Goal: Task Accomplishment & Management: Complete application form

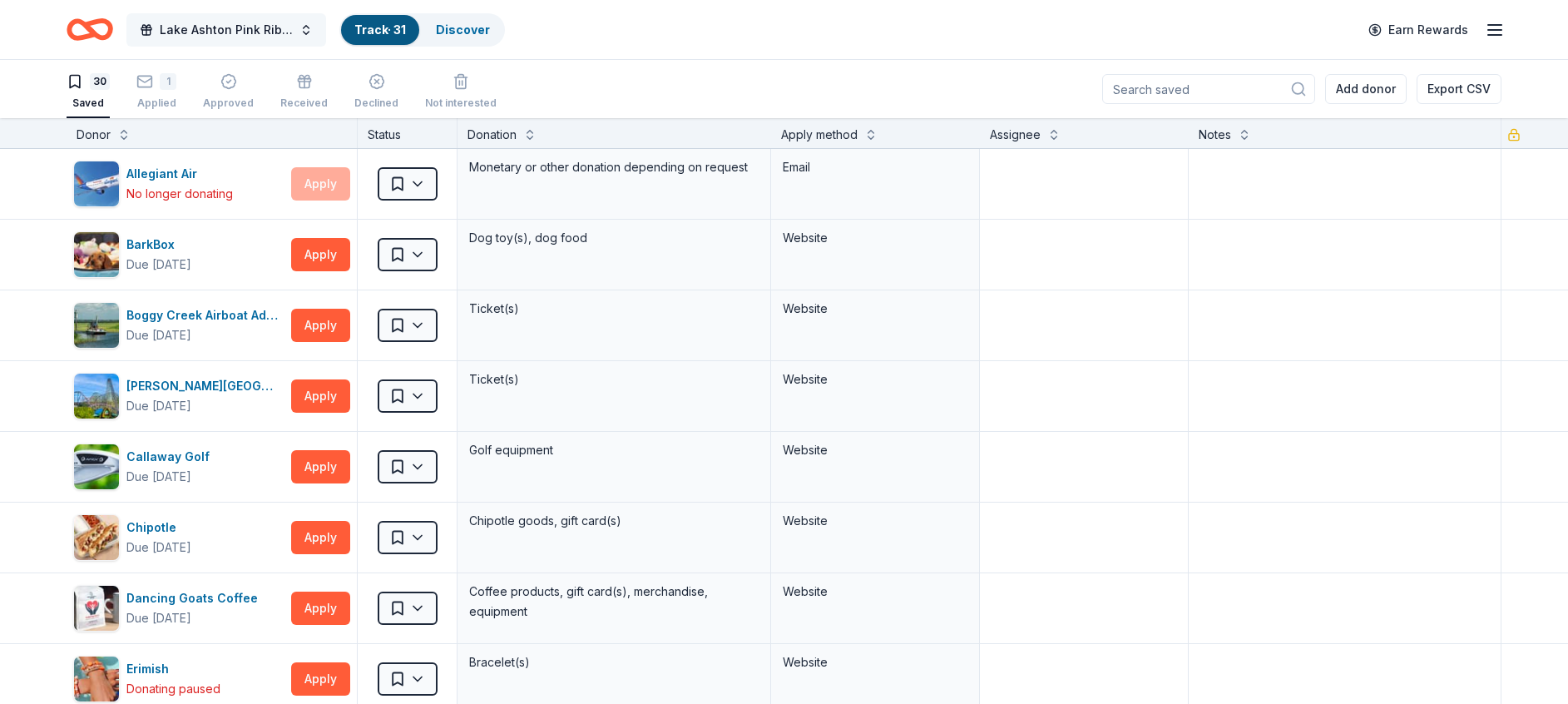
click at [197, 20] on span "Lake Ashton Pink Ribbon Breast Cancer Golf Tournament" at bounding box center [227, 29] width 133 height 20
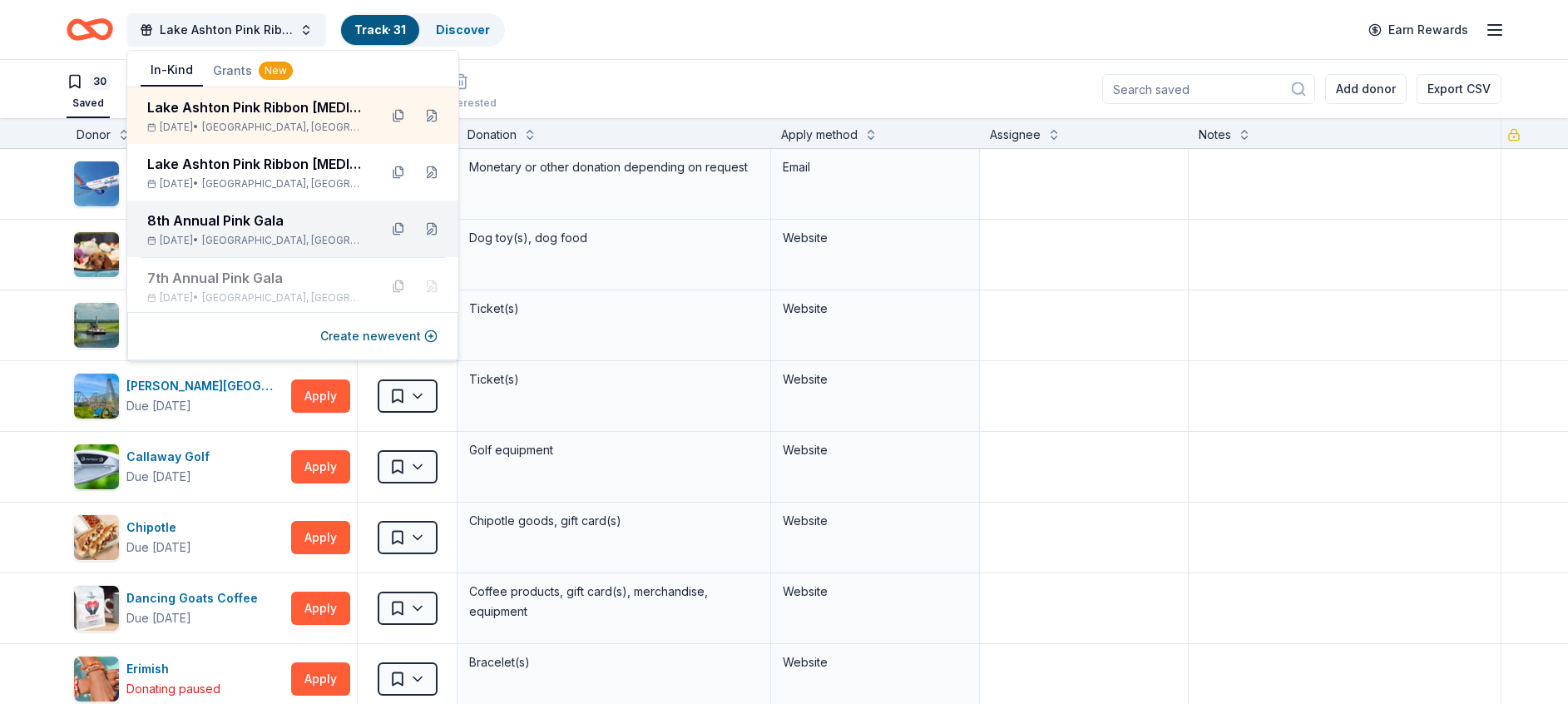
click at [240, 217] on div "8th Annual Pink Gala" at bounding box center [256, 220] width 218 height 20
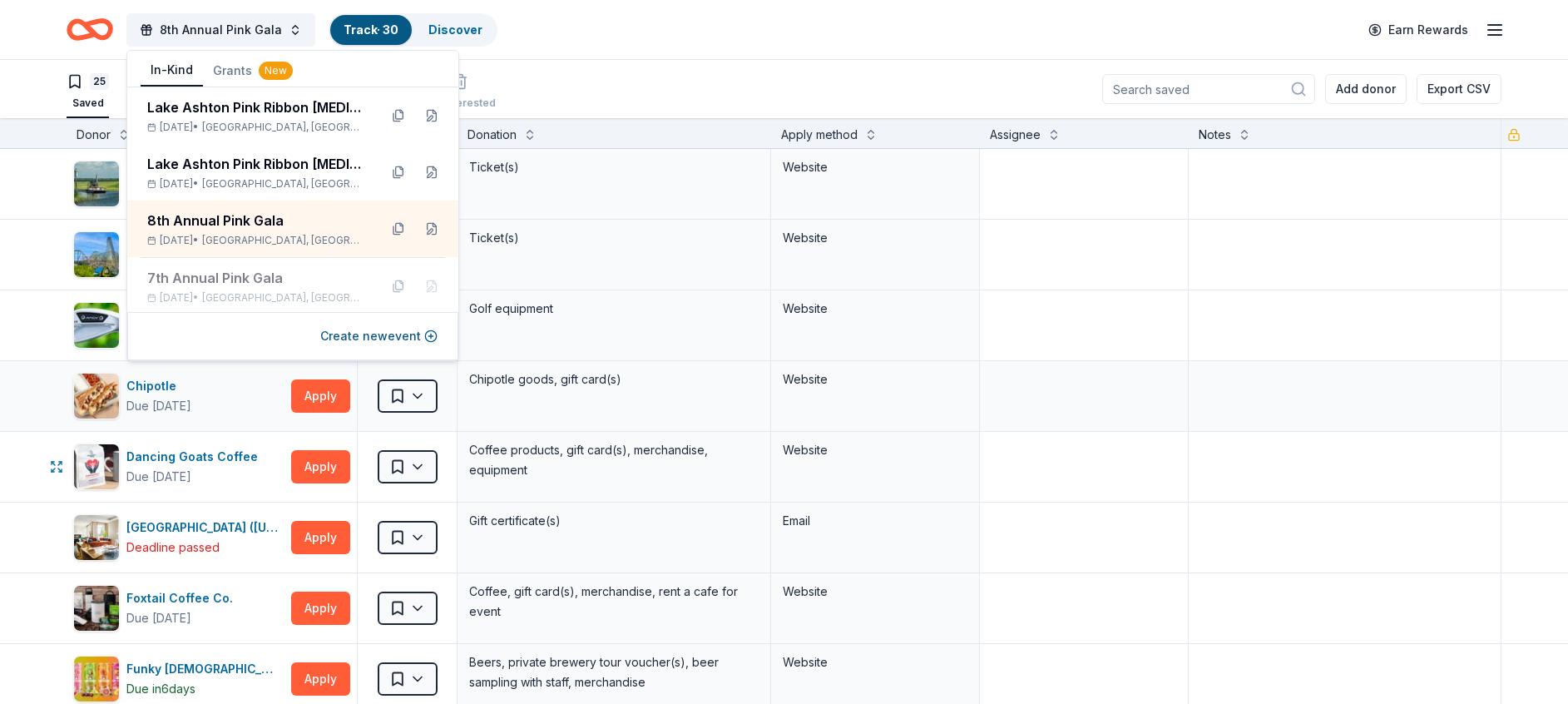
click at [35, 418] on div "Chipotle Due in 20 days Apply Saved Chipotle goods, gift card(s) Website" at bounding box center [784, 396] width 1568 height 70
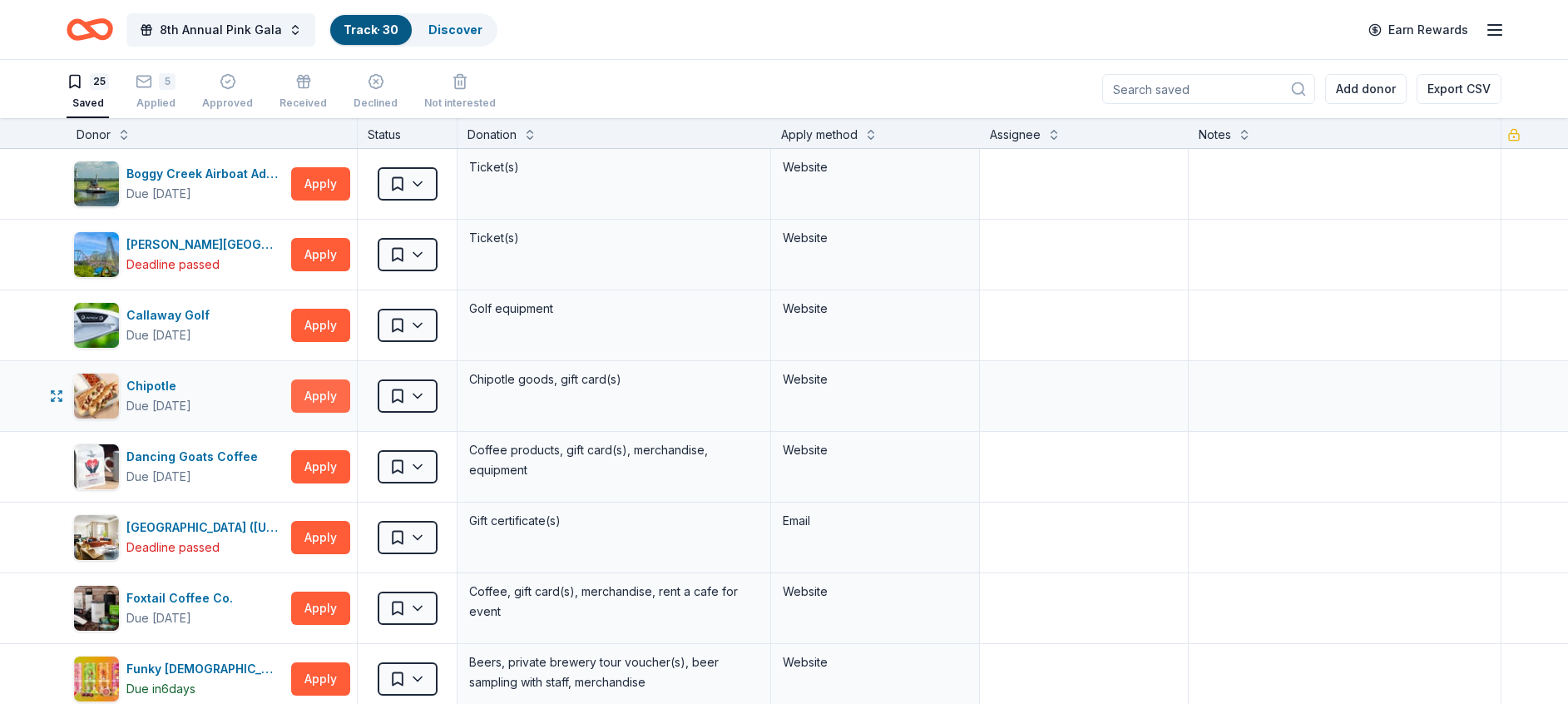
click at [328, 388] on button "Apply" at bounding box center [320, 395] width 59 height 33
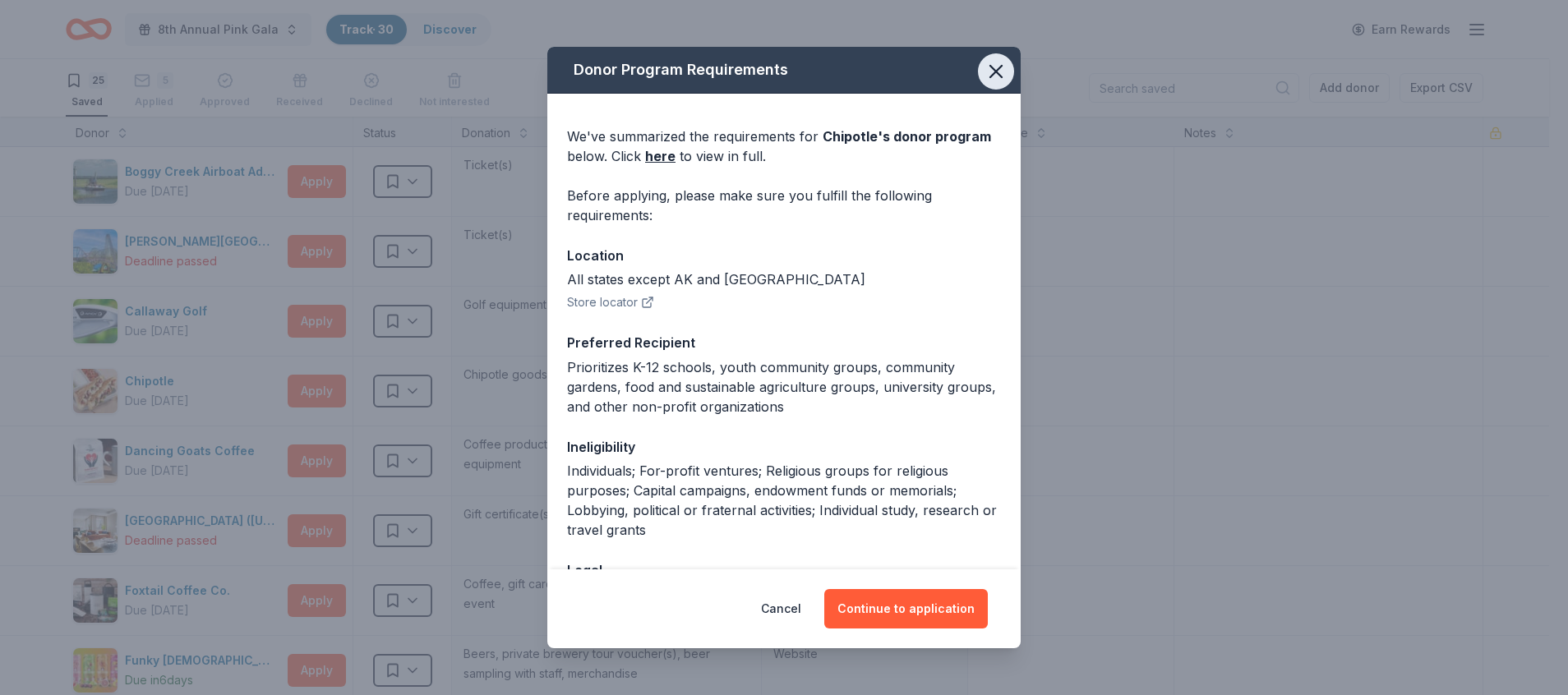
click at [984, 67] on icon "button" at bounding box center [995, 71] width 23 height 23
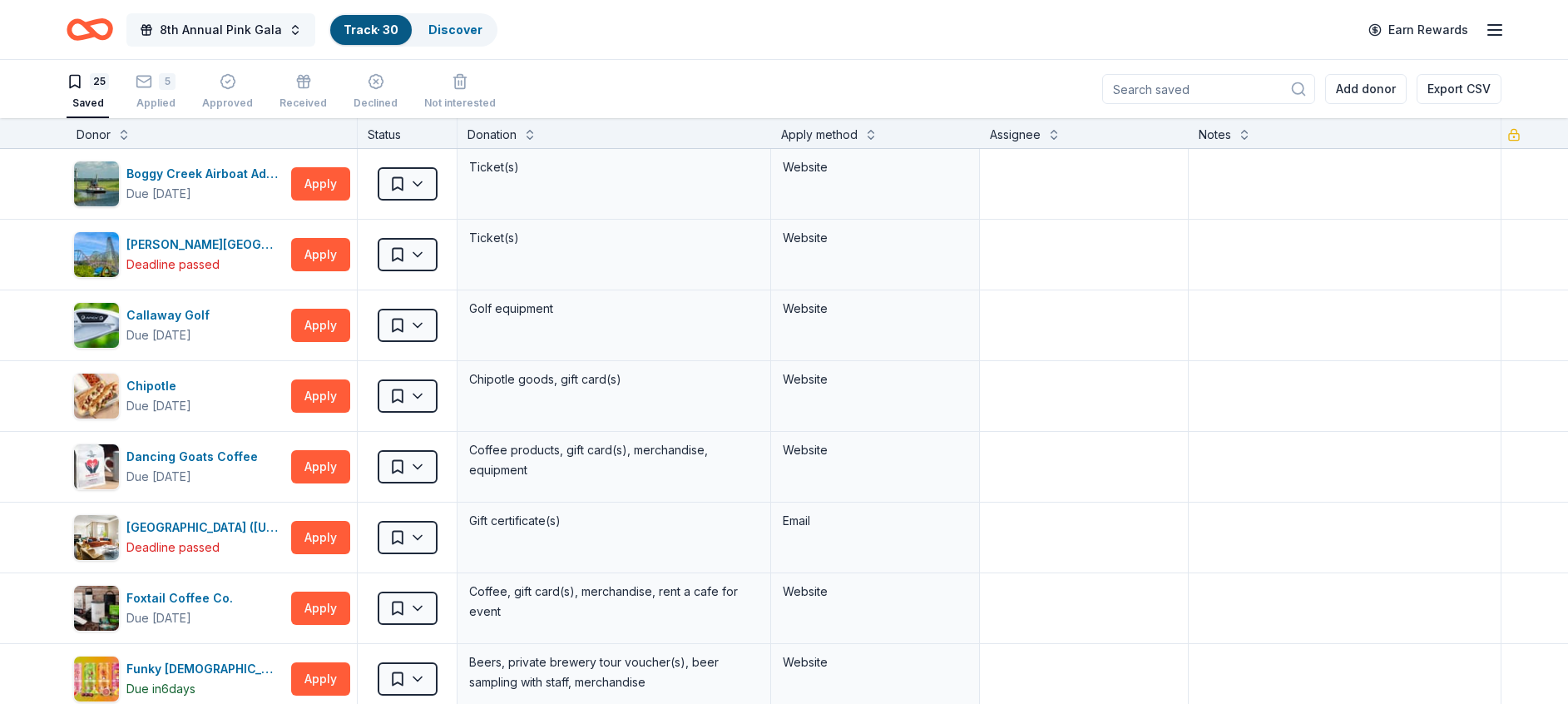
click at [216, 32] on span "8th Annual Pink Gala" at bounding box center [221, 29] width 122 height 20
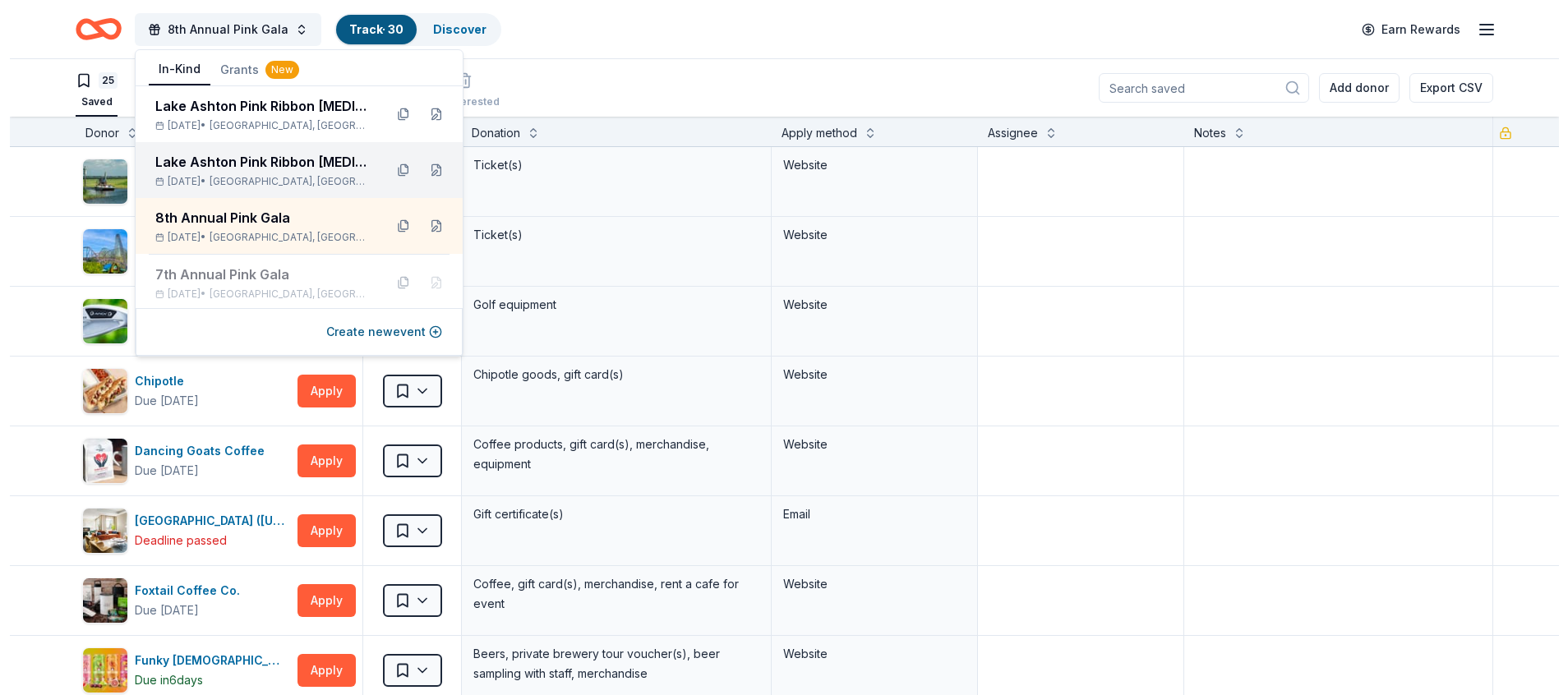
scroll to position [338, 0]
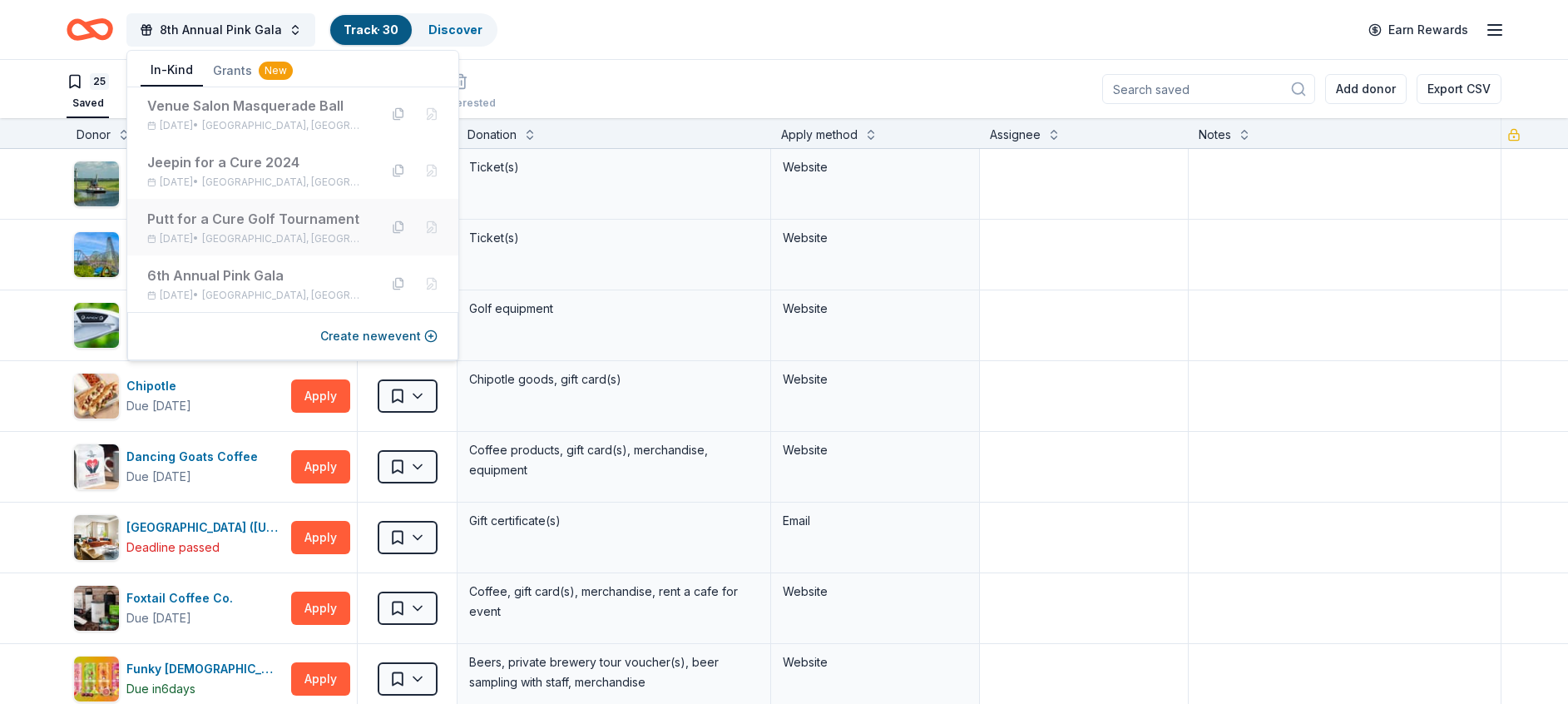
click at [257, 228] on div "Putt for a Cure Golf Tournament" at bounding box center [256, 218] width 218 height 20
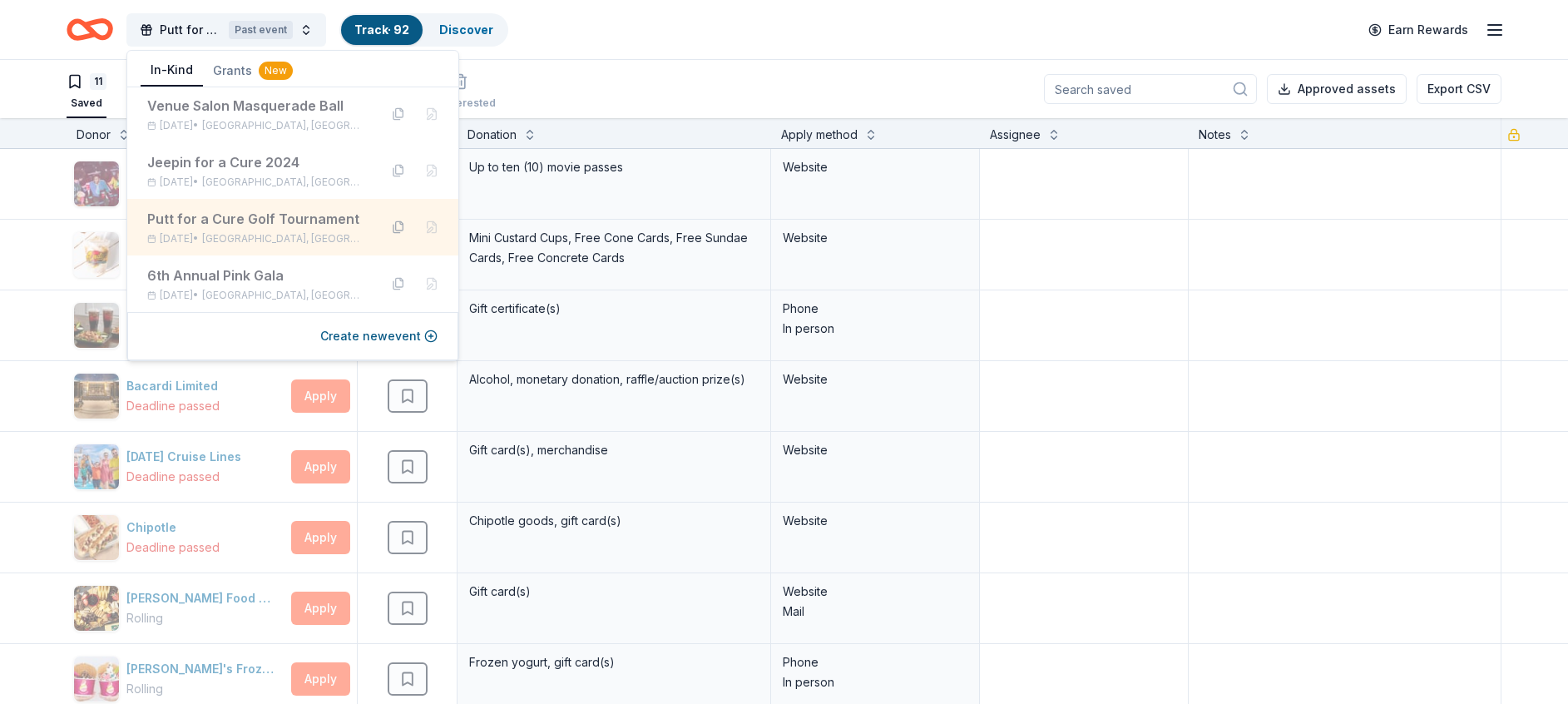
click at [385, 222] on button at bounding box center [398, 227] width 27 height 27
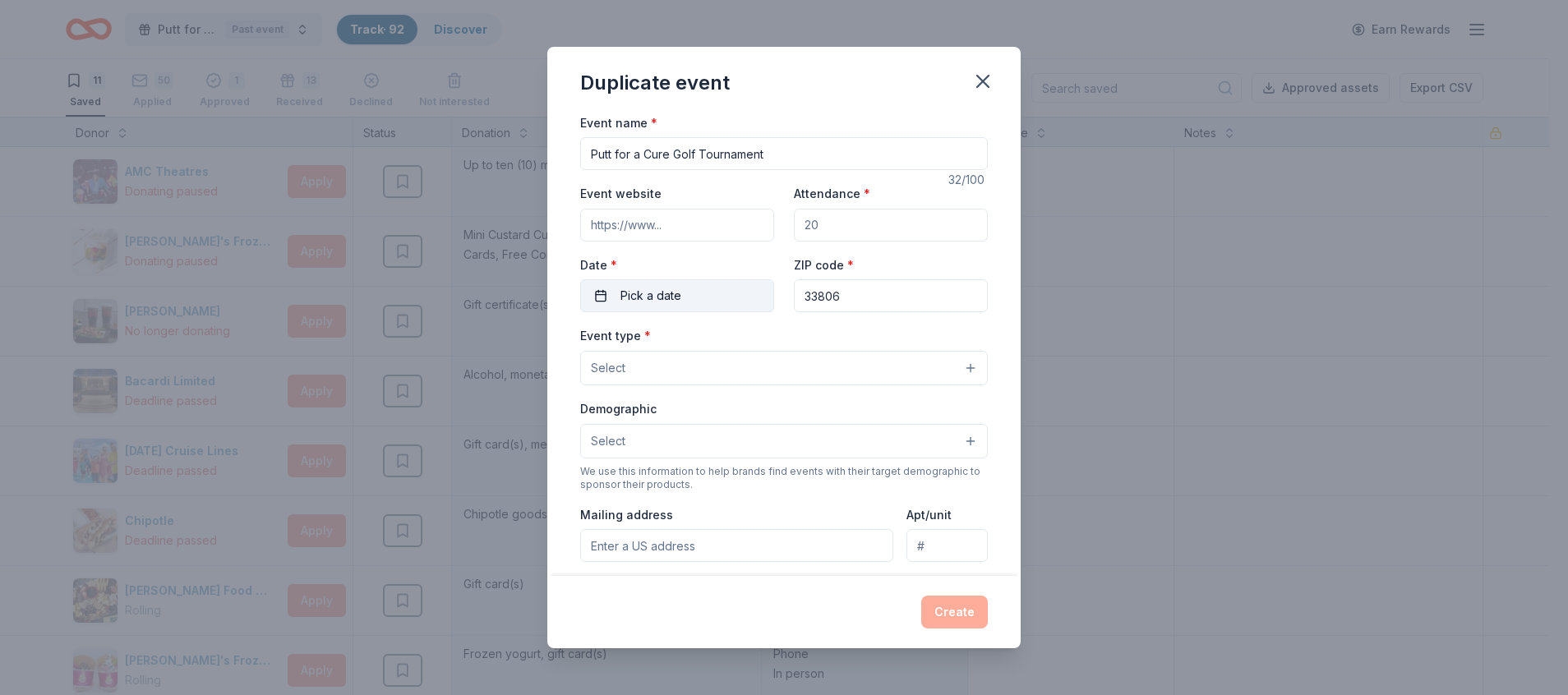
click at [629, 290] on span "Pick a date" at bounding box center [651, 295] width 61 height 19
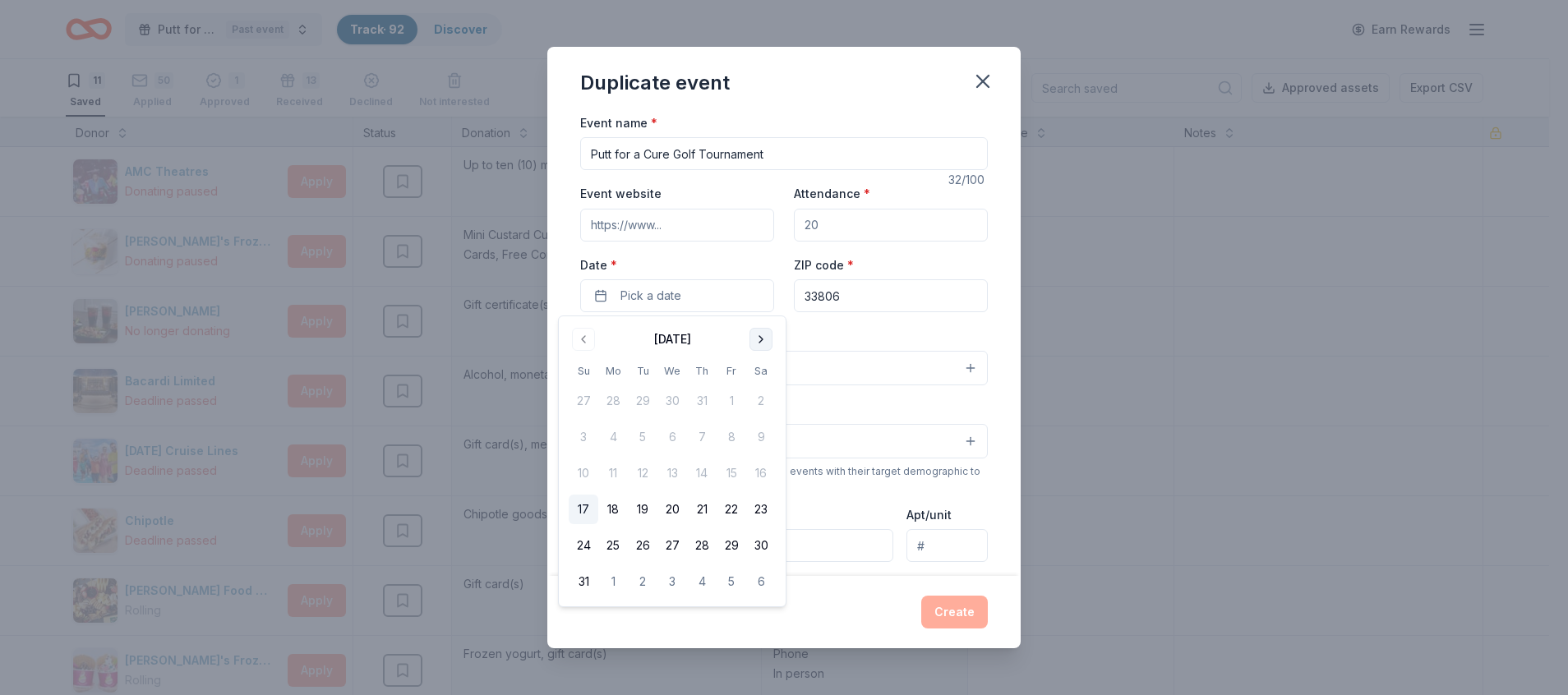
click at [760, 332] on button "Go to next month" at bounding box center [760, 339] width 23 height 23
click at [758, 426] on button "8" at bounding box center [760, 437] width 30 height 30
click at [868, 358] on button "Select" at bounding box center [784, 367] width 407 height 35
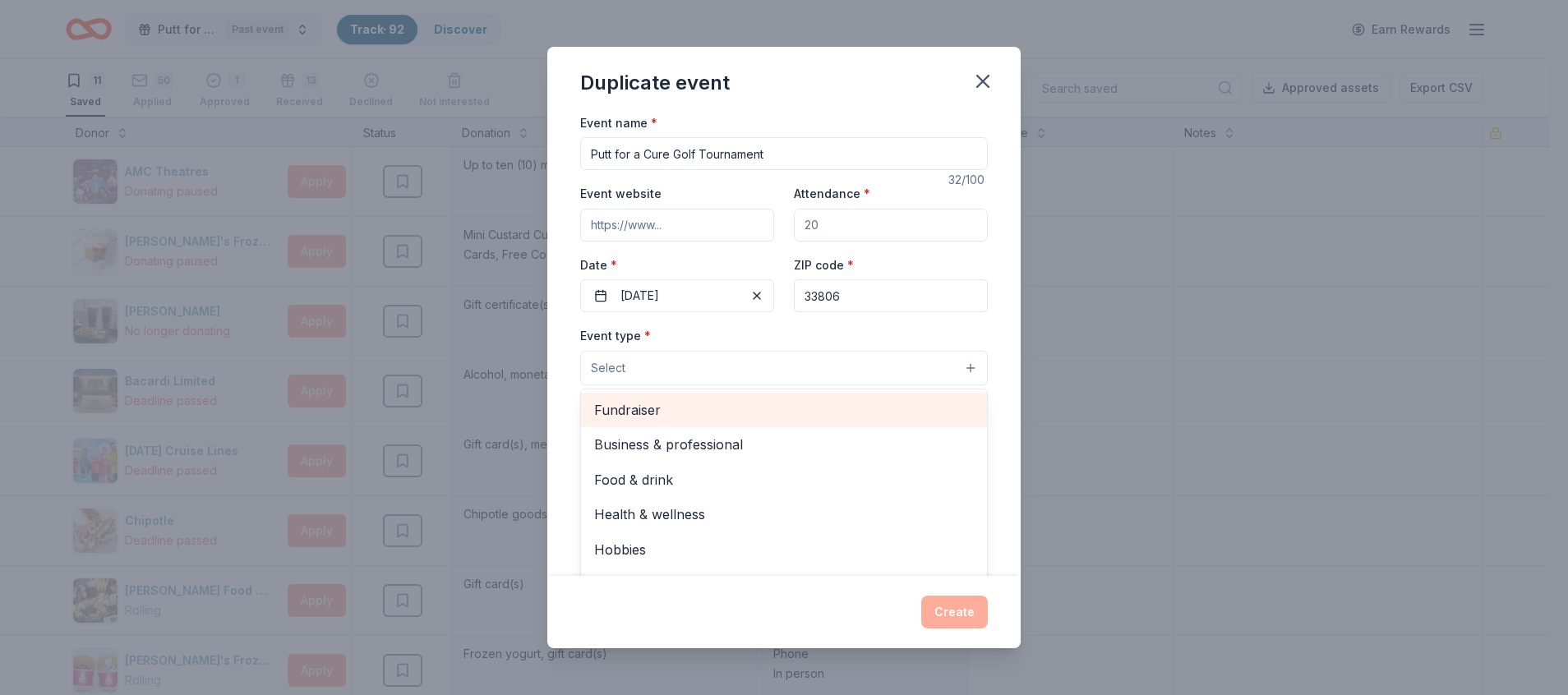
click at [666, 412] on span "Fundraiser" at bounding box center [783, 410] width 379 height 21
click at [644, 461] on div "Food & drink" at bounding box center [784, 446] width 406 height 35
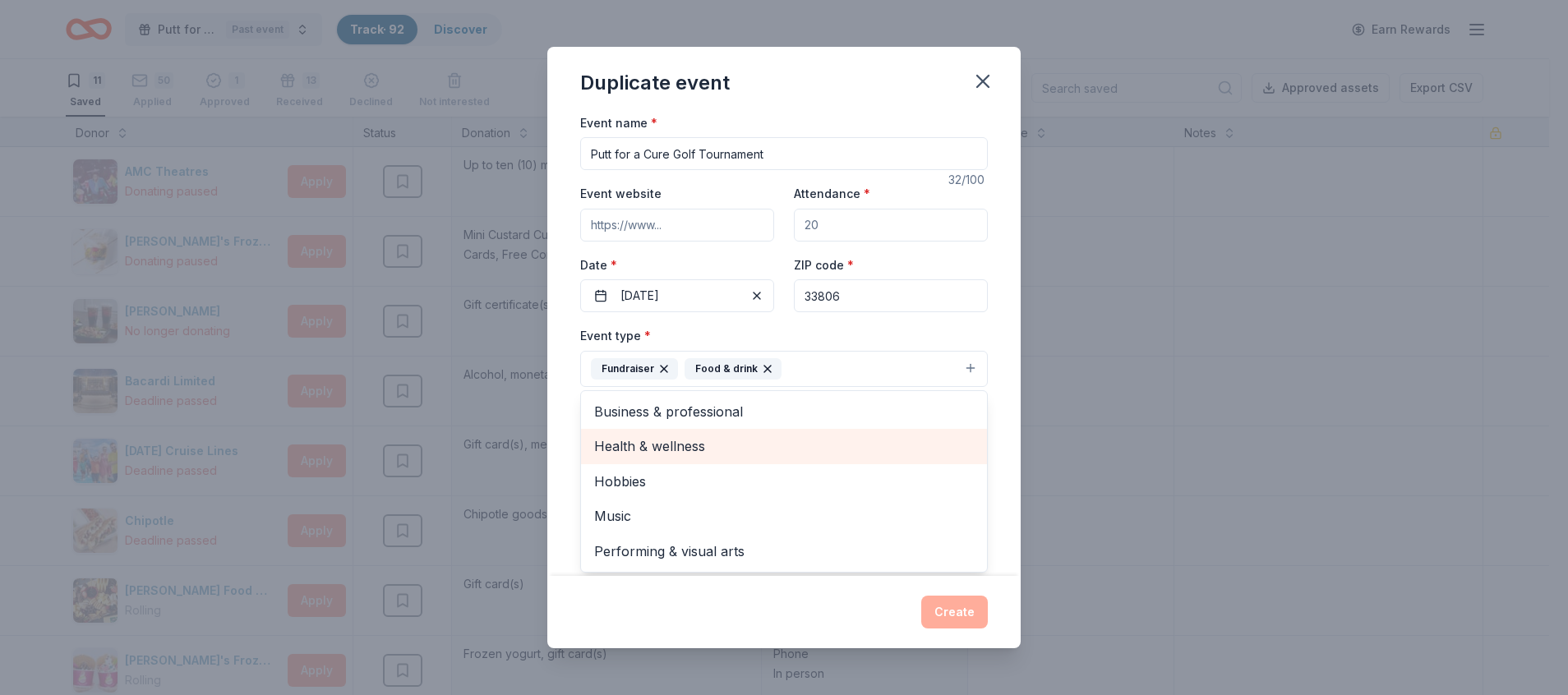
click at [645, 455] on span "Health & wellness" at bounding box center [783, 445] width 379 height 21
click at [639, 459] on div "Hobbies" at bounding box center [784, 446] width 406 height 35
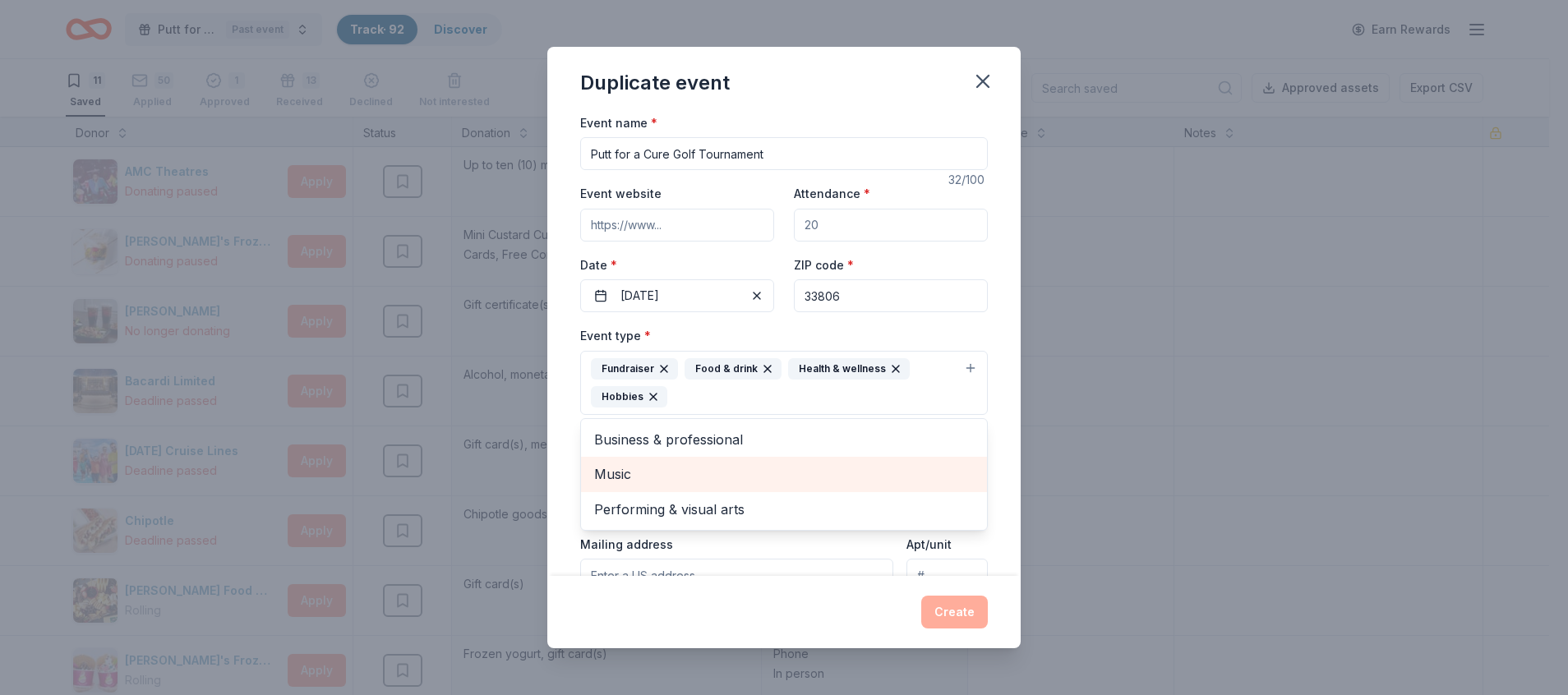
click at [607, 464] on span "Music" at bounding box center [783, 473] width 379 height 21
click at [647, 463] on div "Performing & visual arts" at bounding box center [784, 474] width 406 height 35
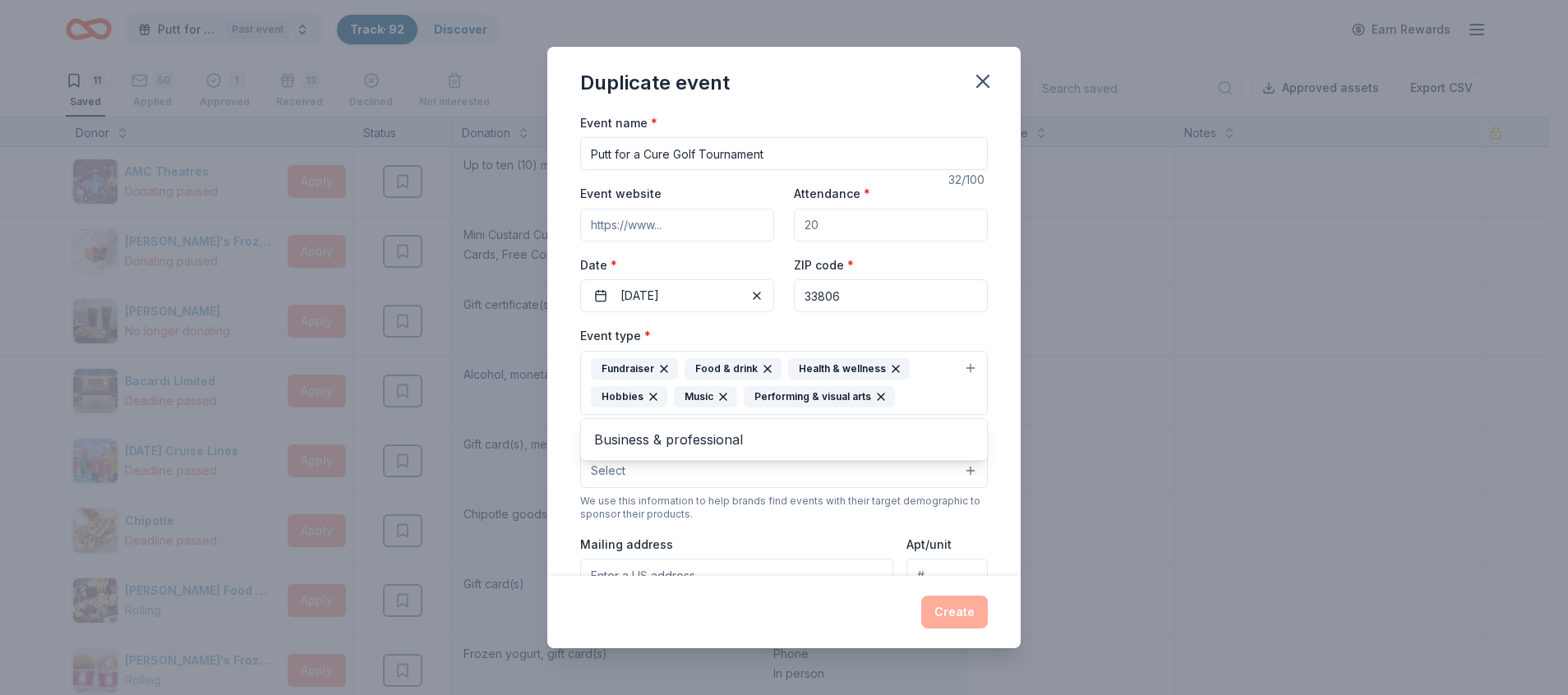
click at [822, 210] on div "Event name * Putt for a Cure Golf Tournament 32 /100 Event website Attendance *…" at bounding box center [784, 529] width 407 height 834
click at [832, 224] on input "Attendance *" at bounding box center [890, 225] width 194 height 33
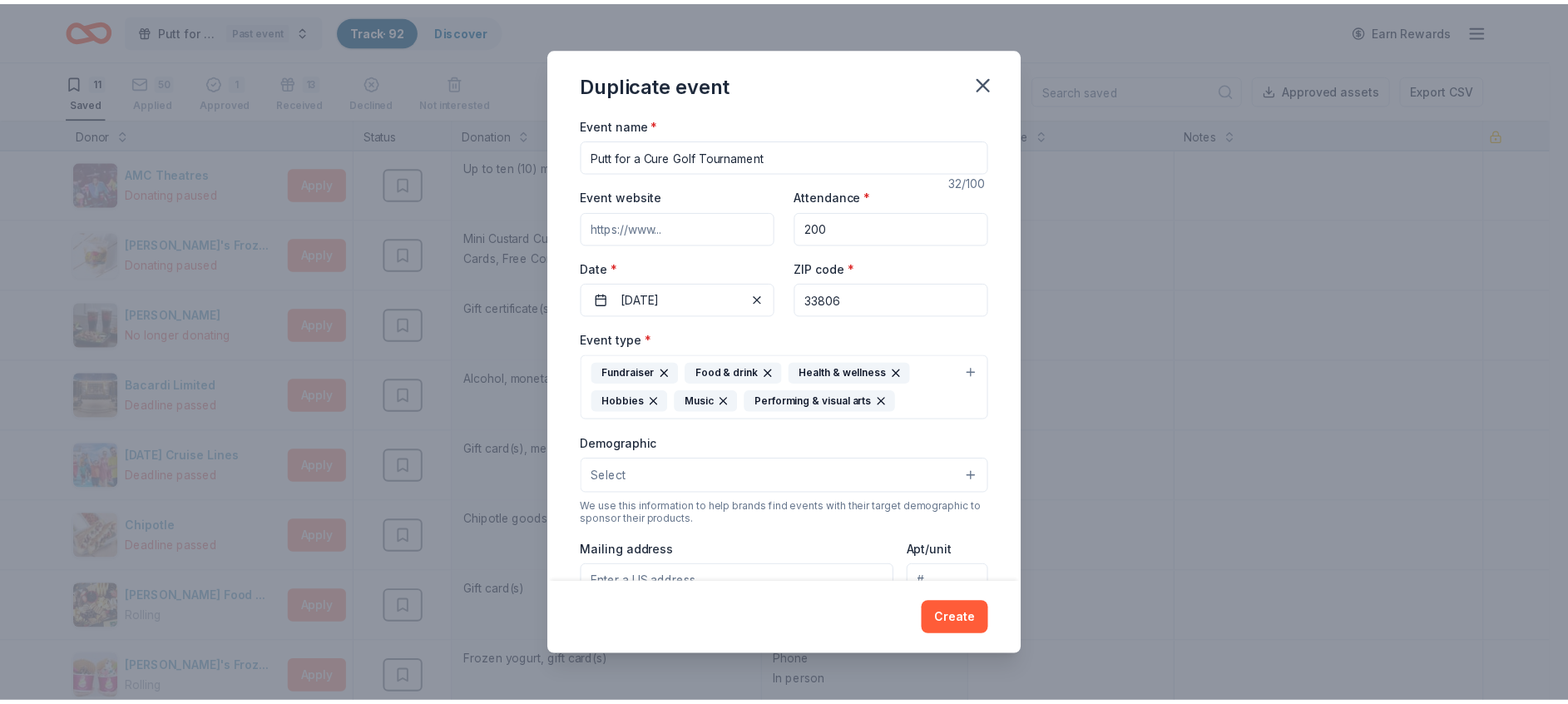
scroll to position [250, 0]
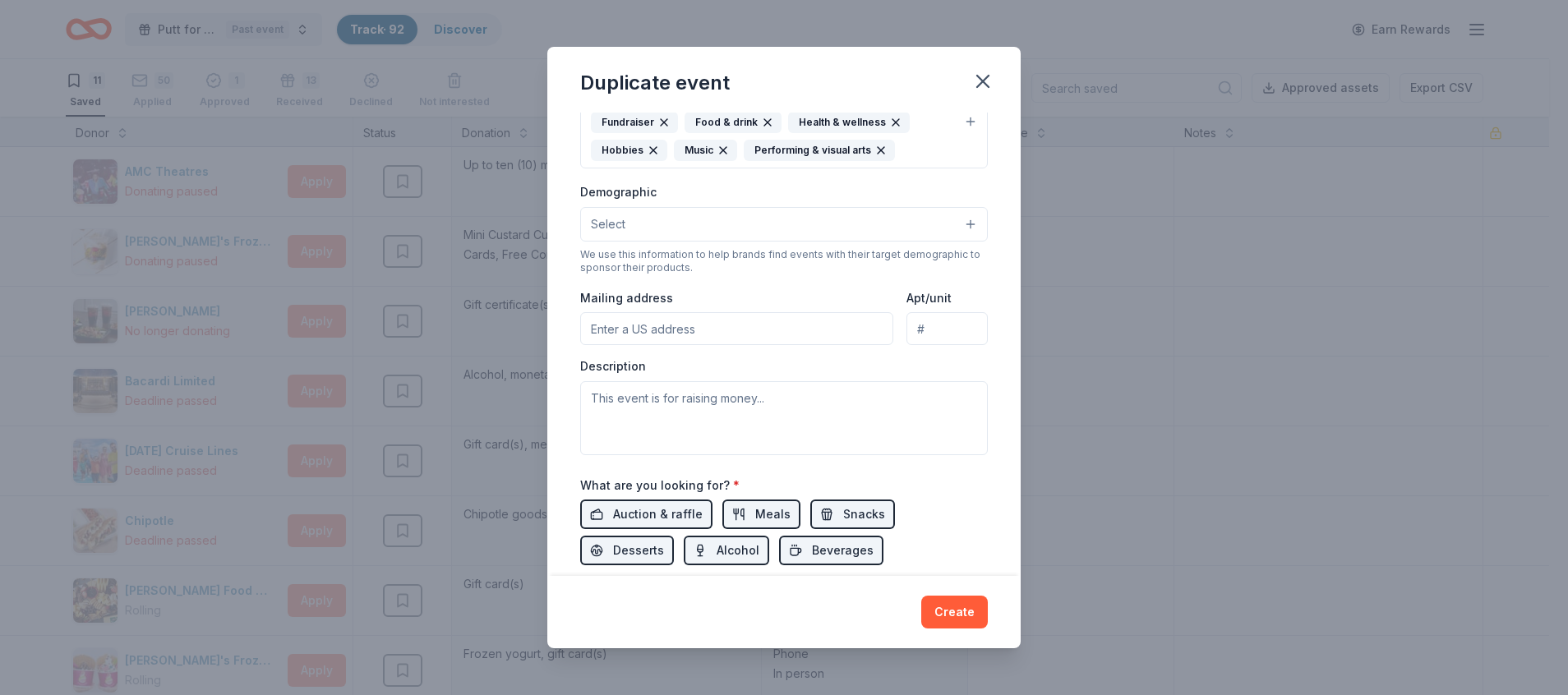
type input "200"
click at [791, 414] on textarea at bounding box center [784, 418] width 407 height 74
type textarea "This event is for raising funds for local [MEDICAL_DATA] patients."
click at [675, 316] on input "Mailing address" at bounding box center [737, 328] width 313 height 33
type input "3825 Florida Ave S"
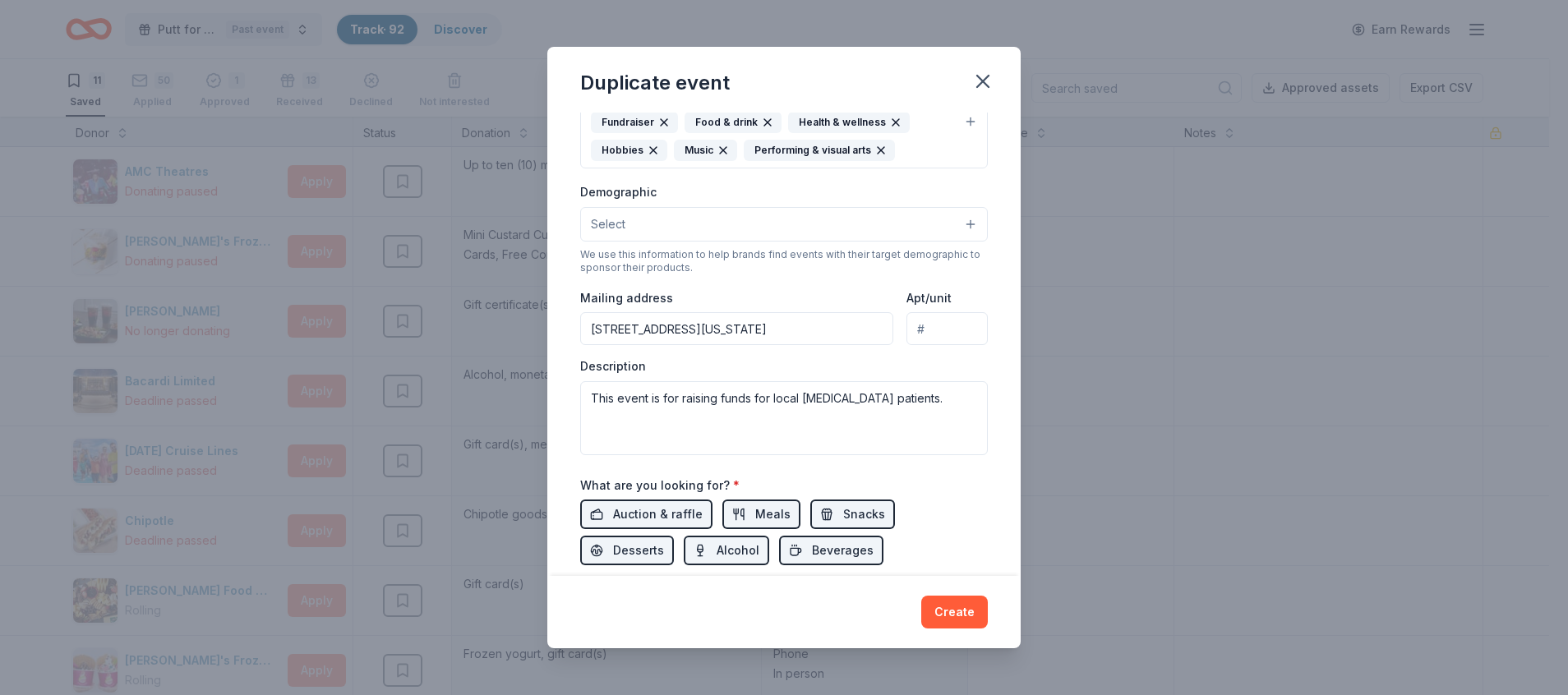
type input "Suite 4C"
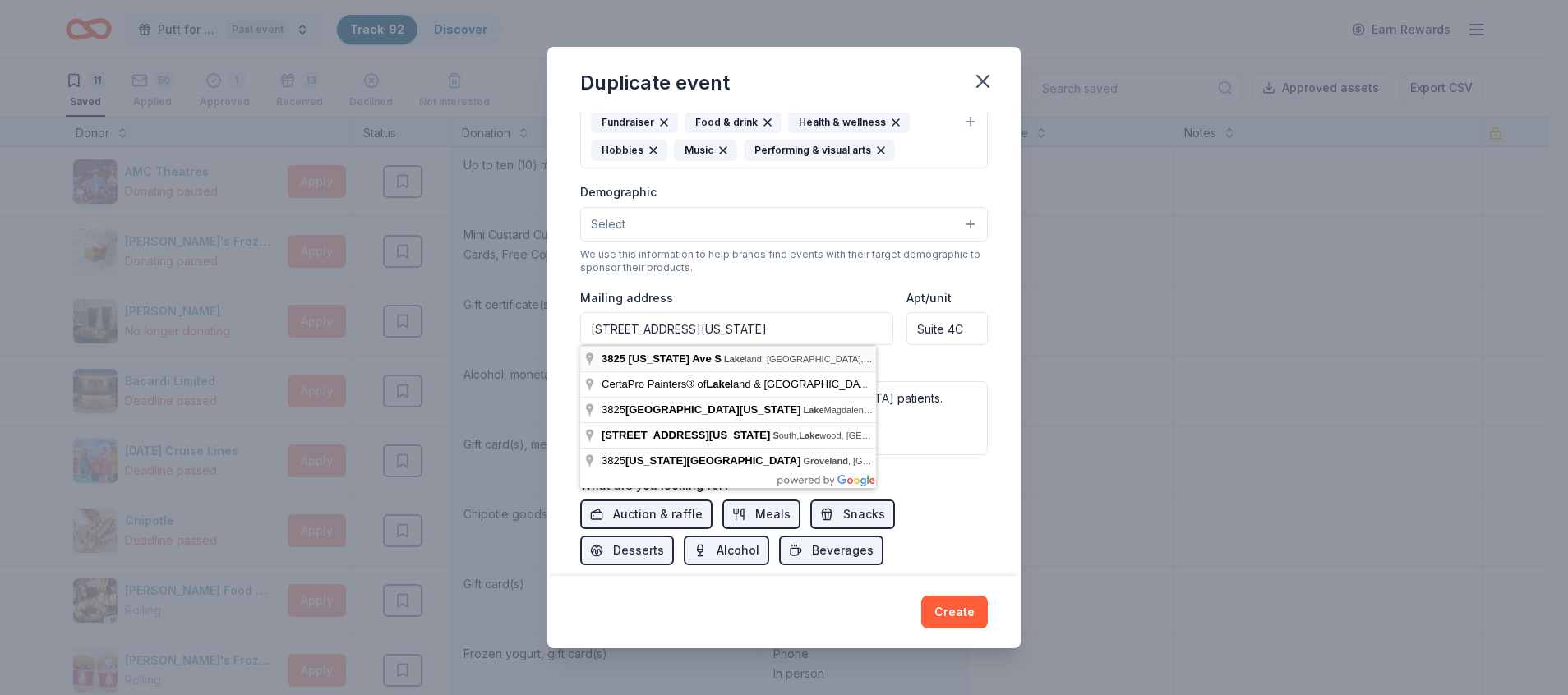
type input "3825 Florida Avenue South, Lakeland, FL, 33813"
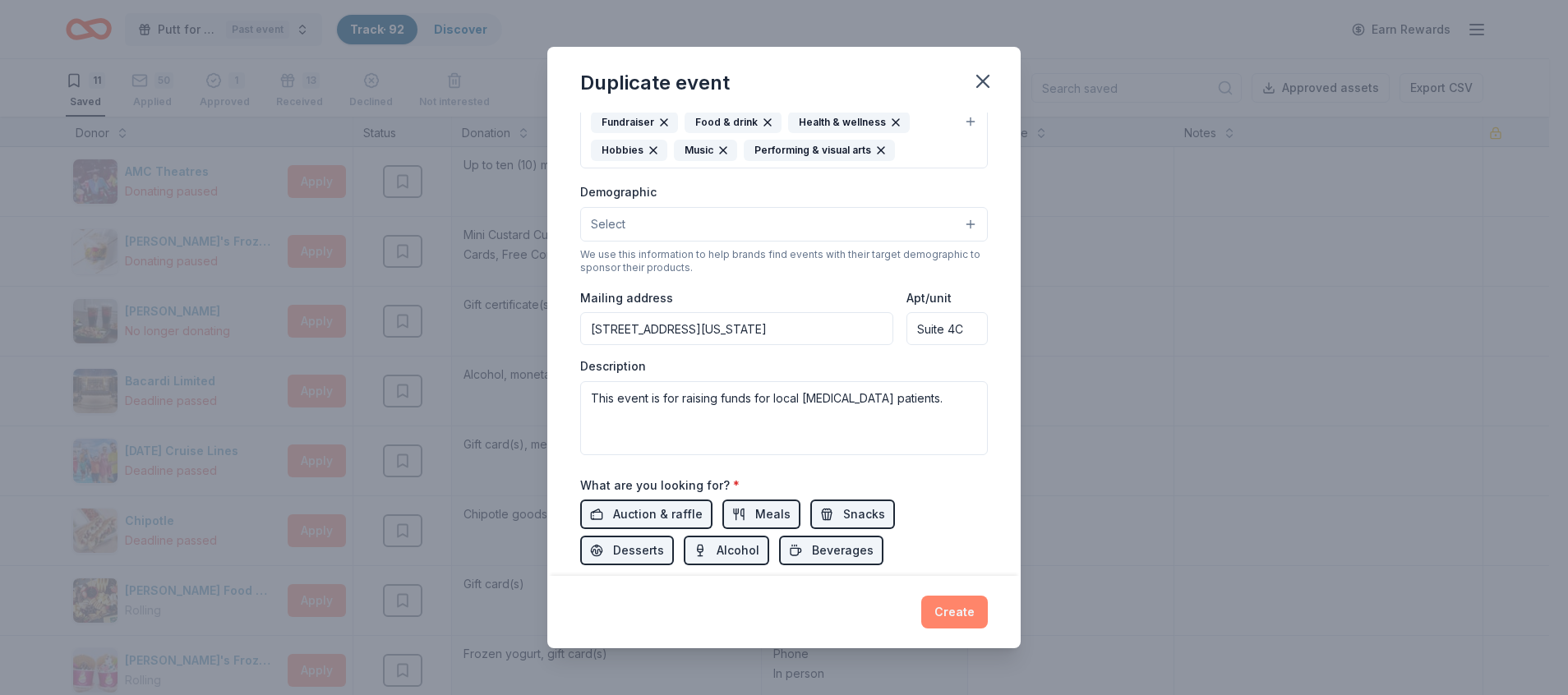
click at [943, 616] on button "Create" at bounding box center [954, 611] width 67 height 33
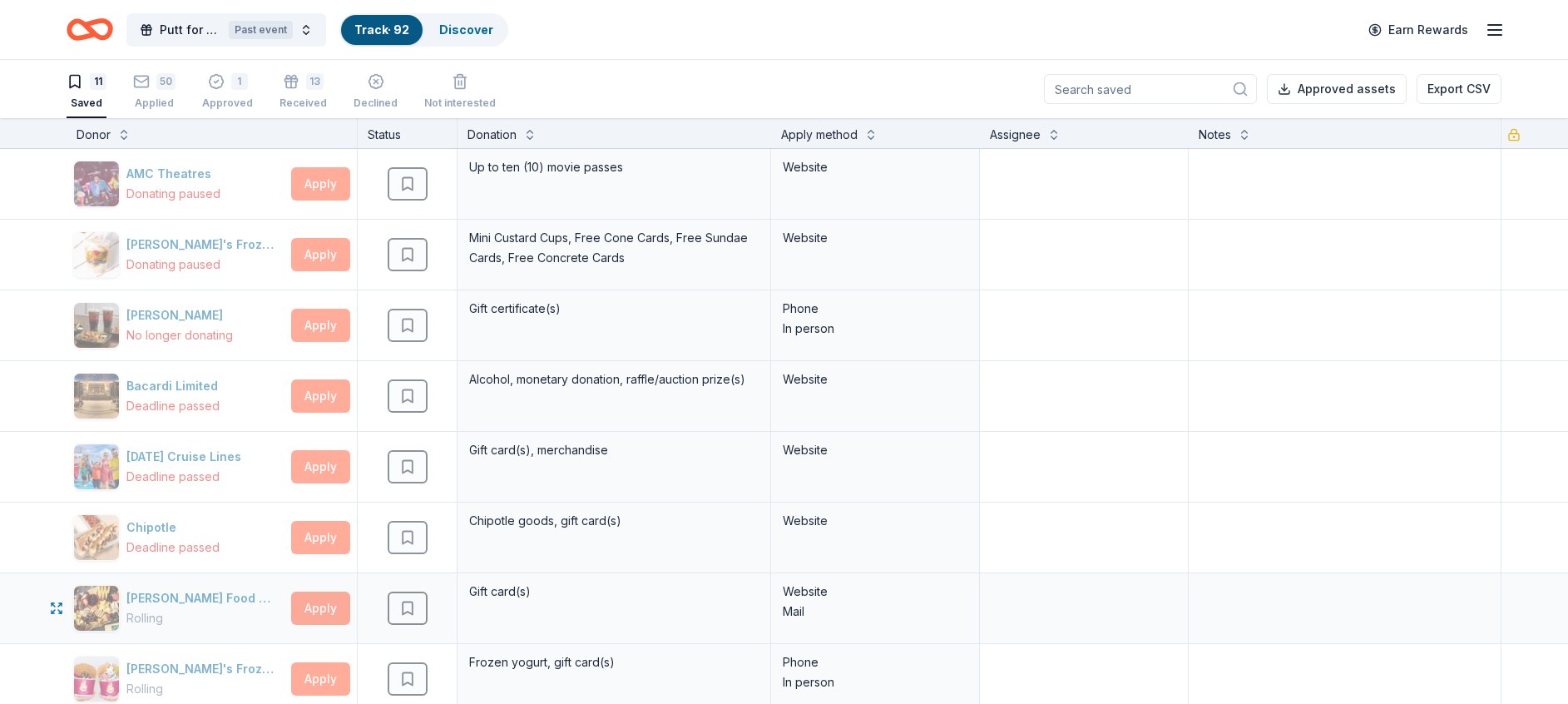
click at [948, 599] on div "Website" at bounding box center [875, 591] width 185 height 20
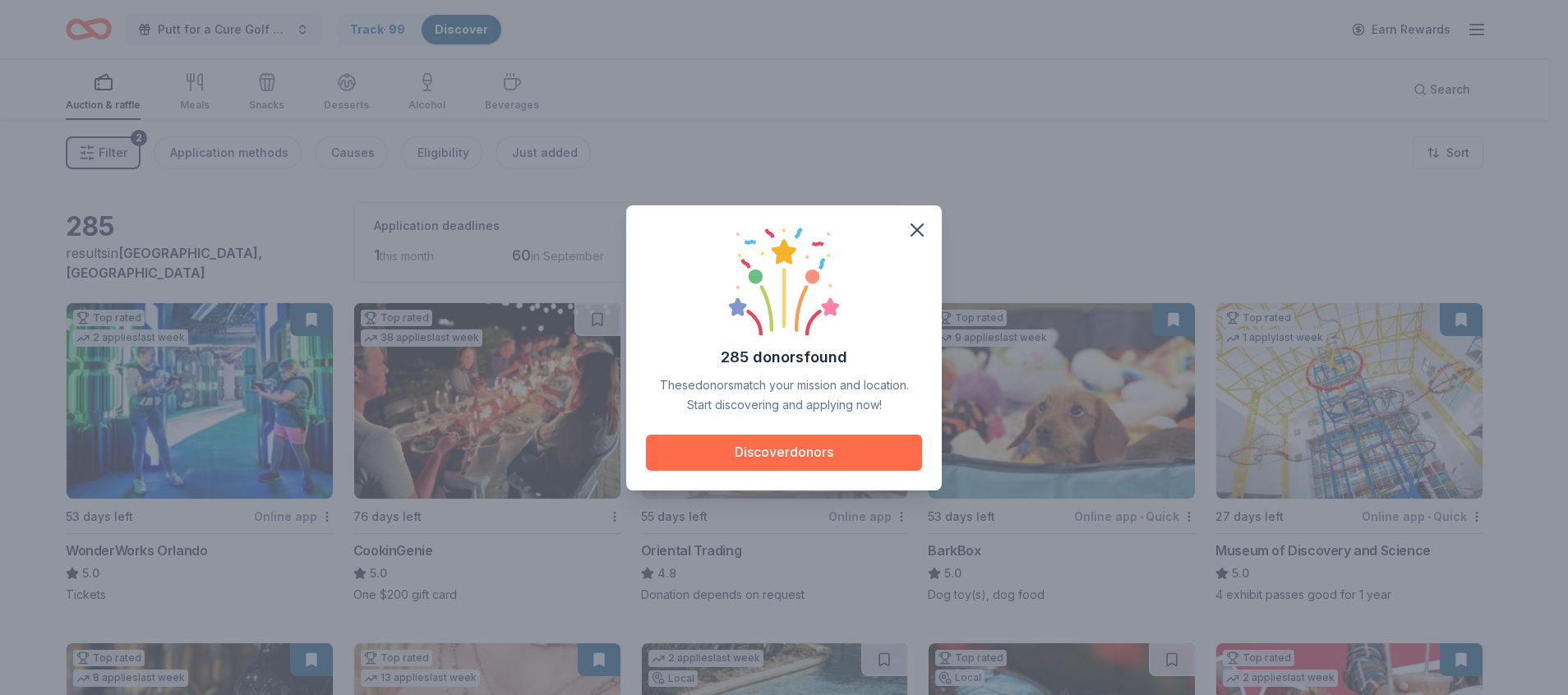
click at [797, 448] on button "Discover donors" at bounding box center [783, 452] width 276 height 36
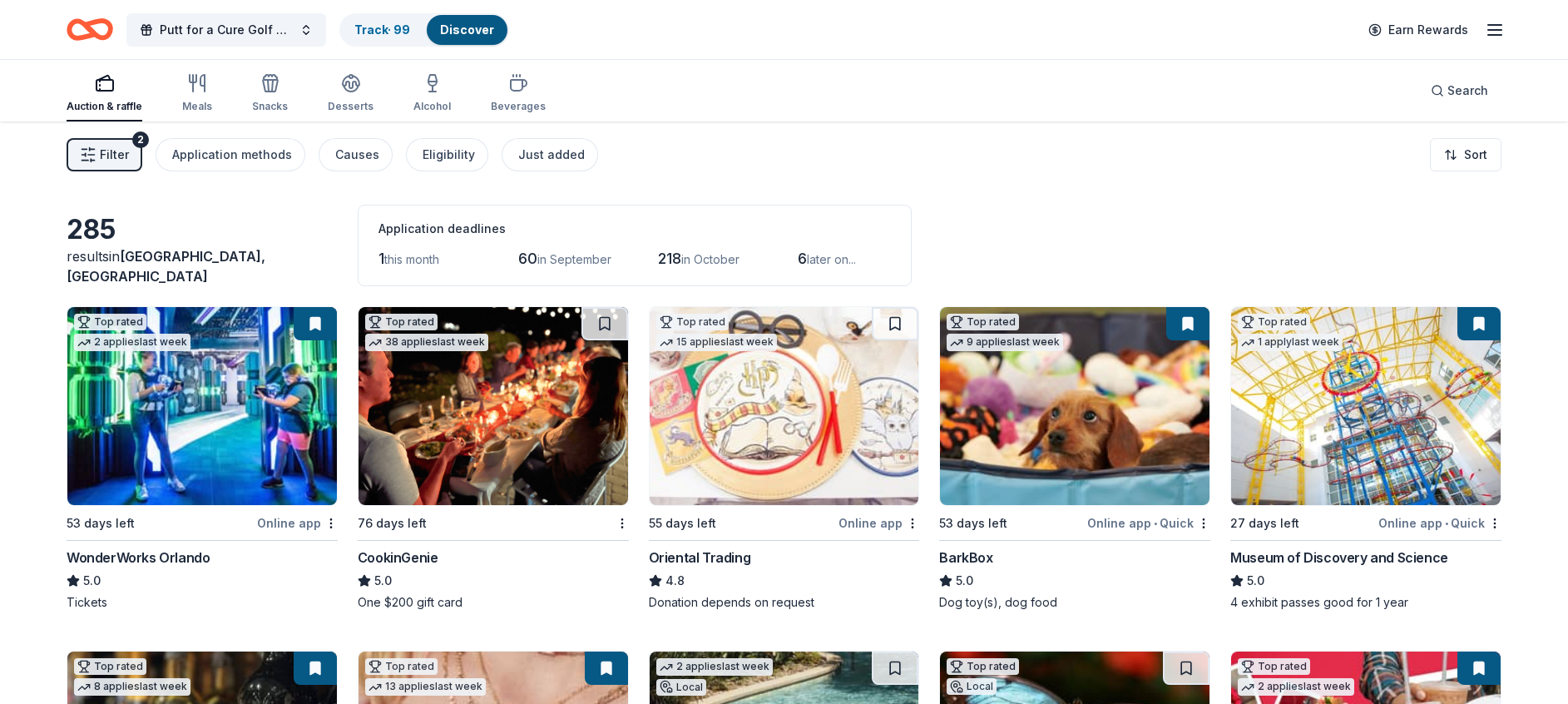
click at [790, 423] on img at bounding box center [784, 405] width 269 height 198
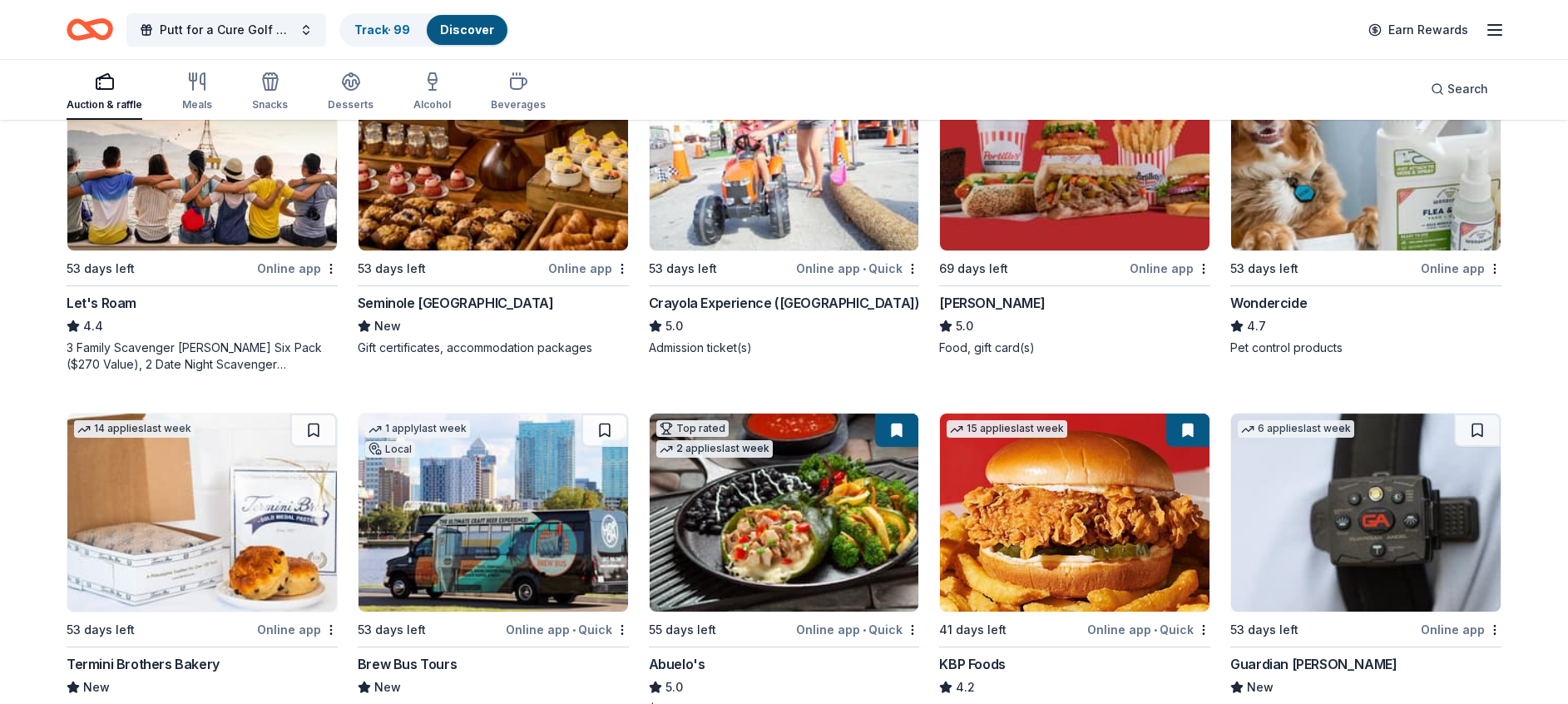
scroll to position [998, 0]
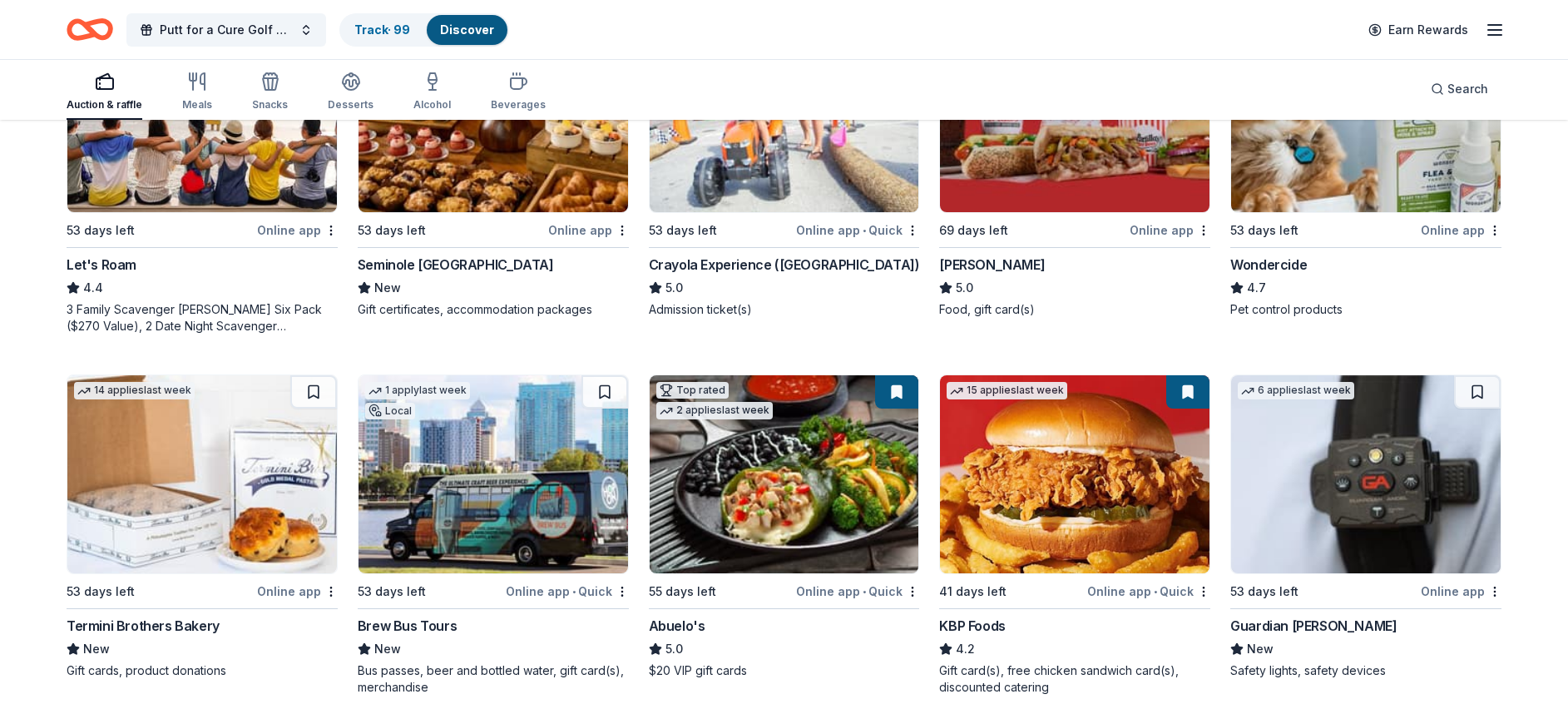
click at [784, 403] on img at bounding box center [784, 474] width 269 height 198
click at [508, 84] on icon "button" at bounding box center [518, 81] width 20 height 20
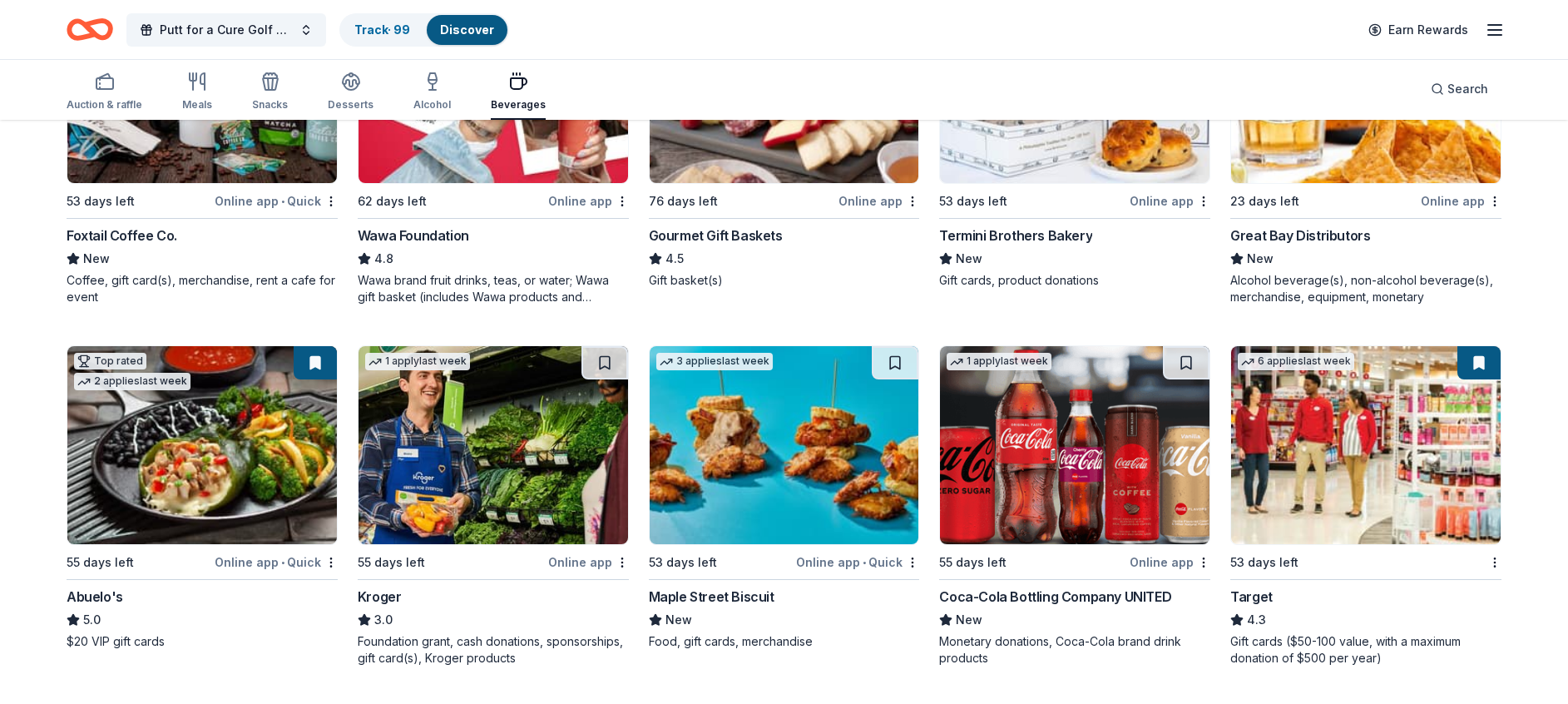
scroll to position [375, 0]
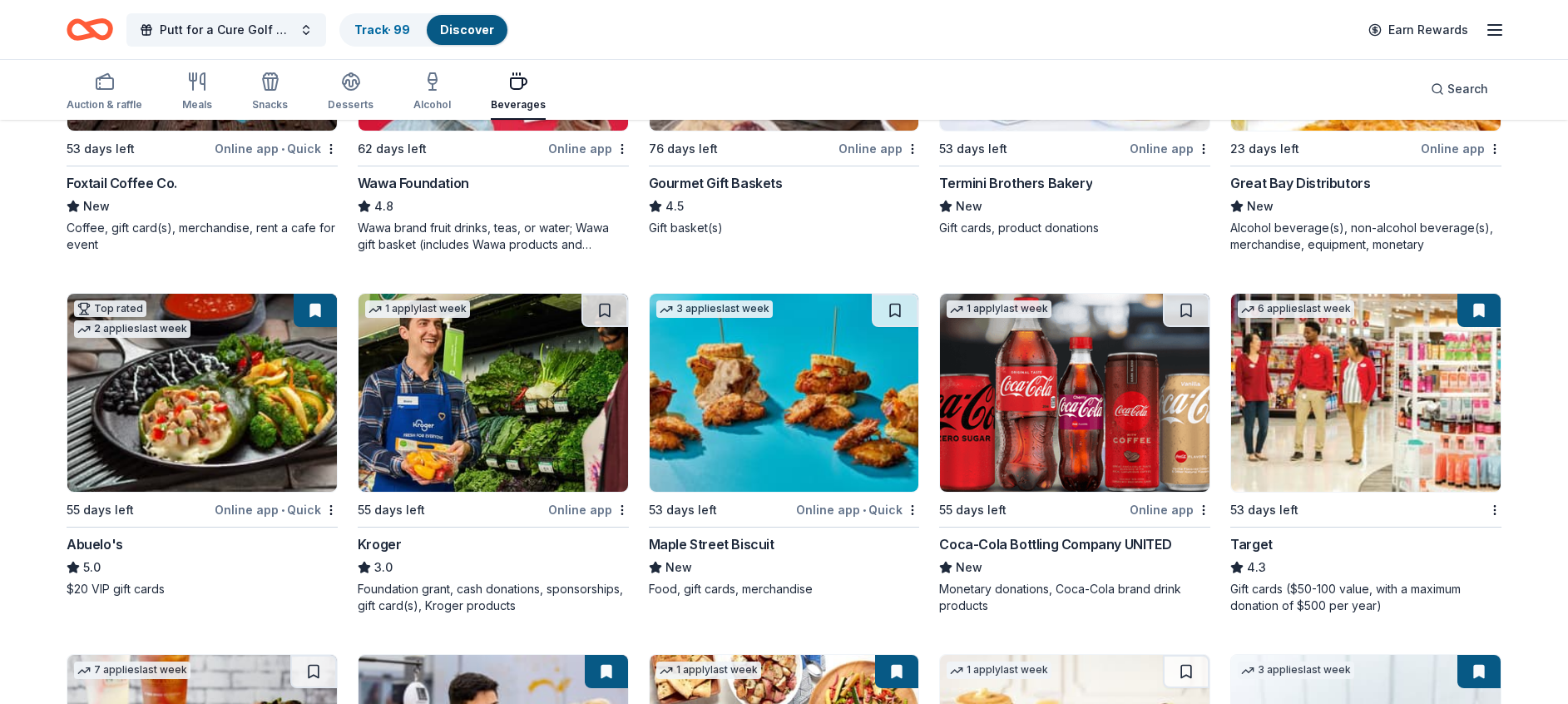
click at [1081, 437] on img at bounding box center [1074, 392] width 269 height 198
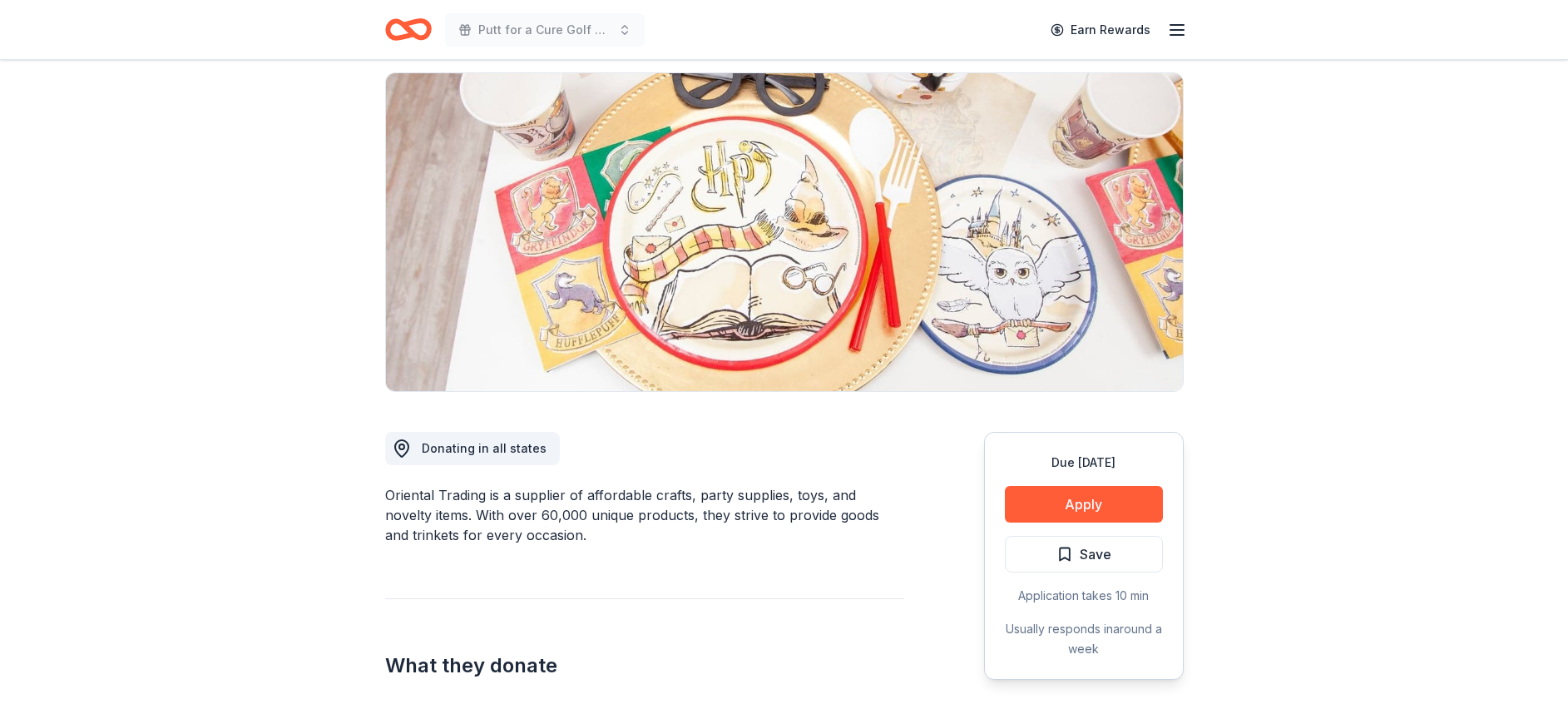
scroll to position [250, 0]
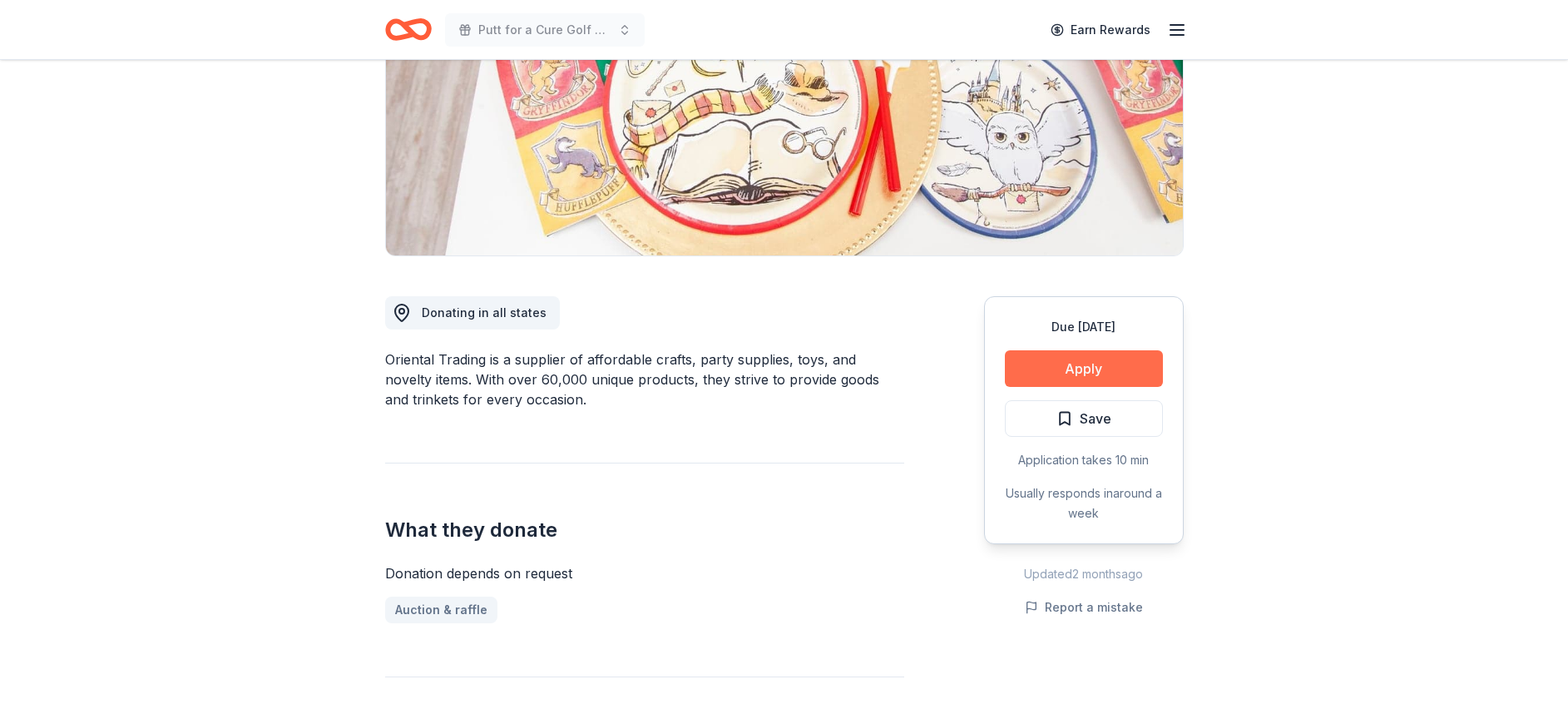
click at [1105, 349] on div "Due [DATE] Apply Save Application takes 10 min Usually responds in around a week" at bounding box center [1083, 420] width 199 height 248
click at [1054, 364] on button "Apply" at bounding box center [1084, 368] width 158 height 37
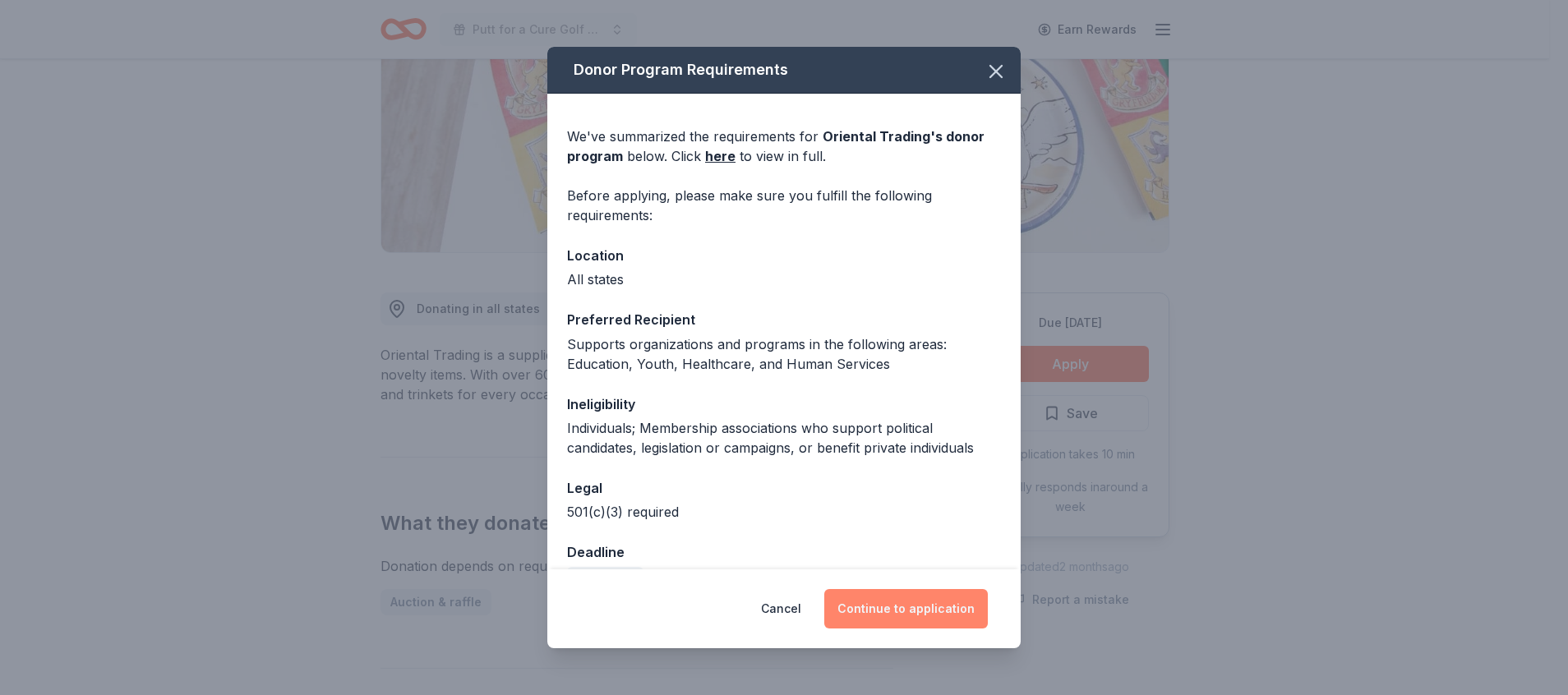
click at [911, 599] on button "Continue to application" at bounding box center [906, 608] width 164 height 40
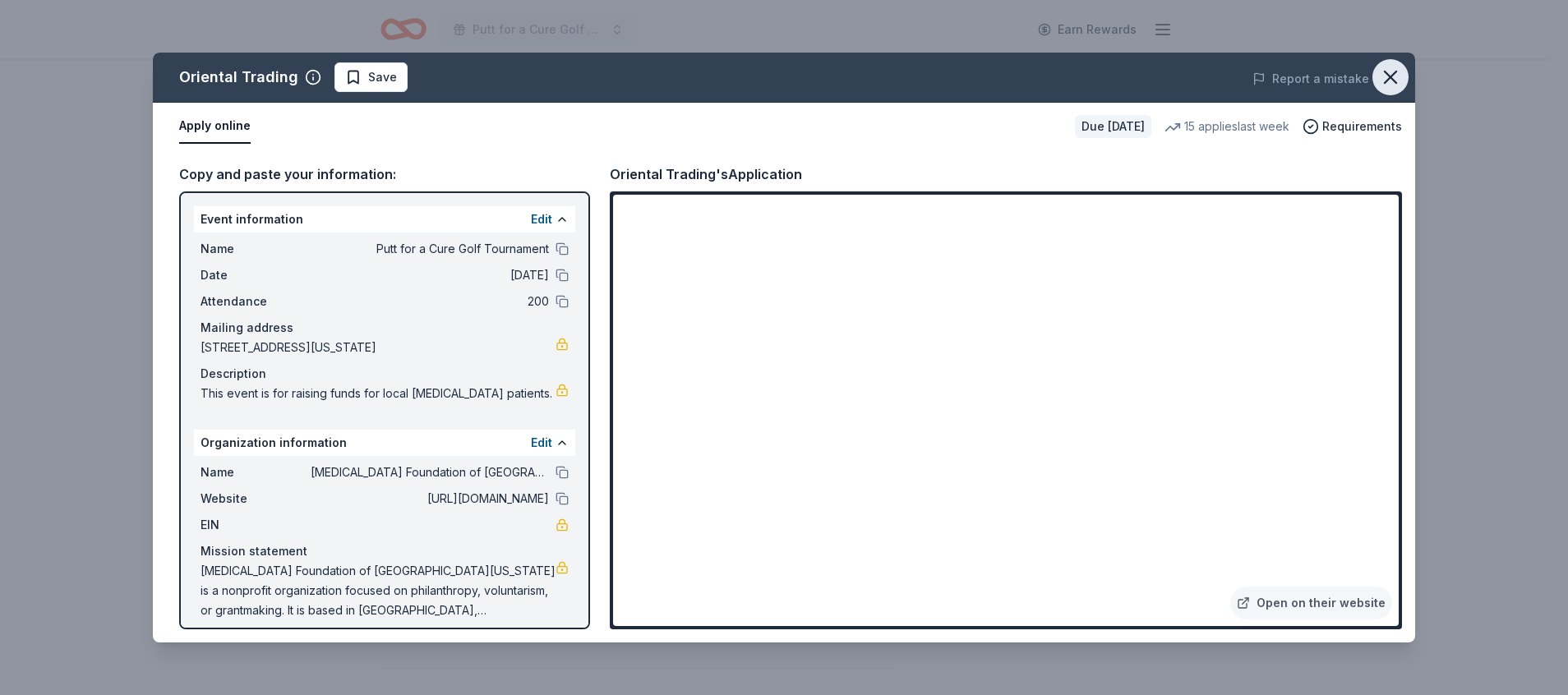
click at [1388, 68] on icon "button" at bounding box center [1390, 77] width 23 height 23
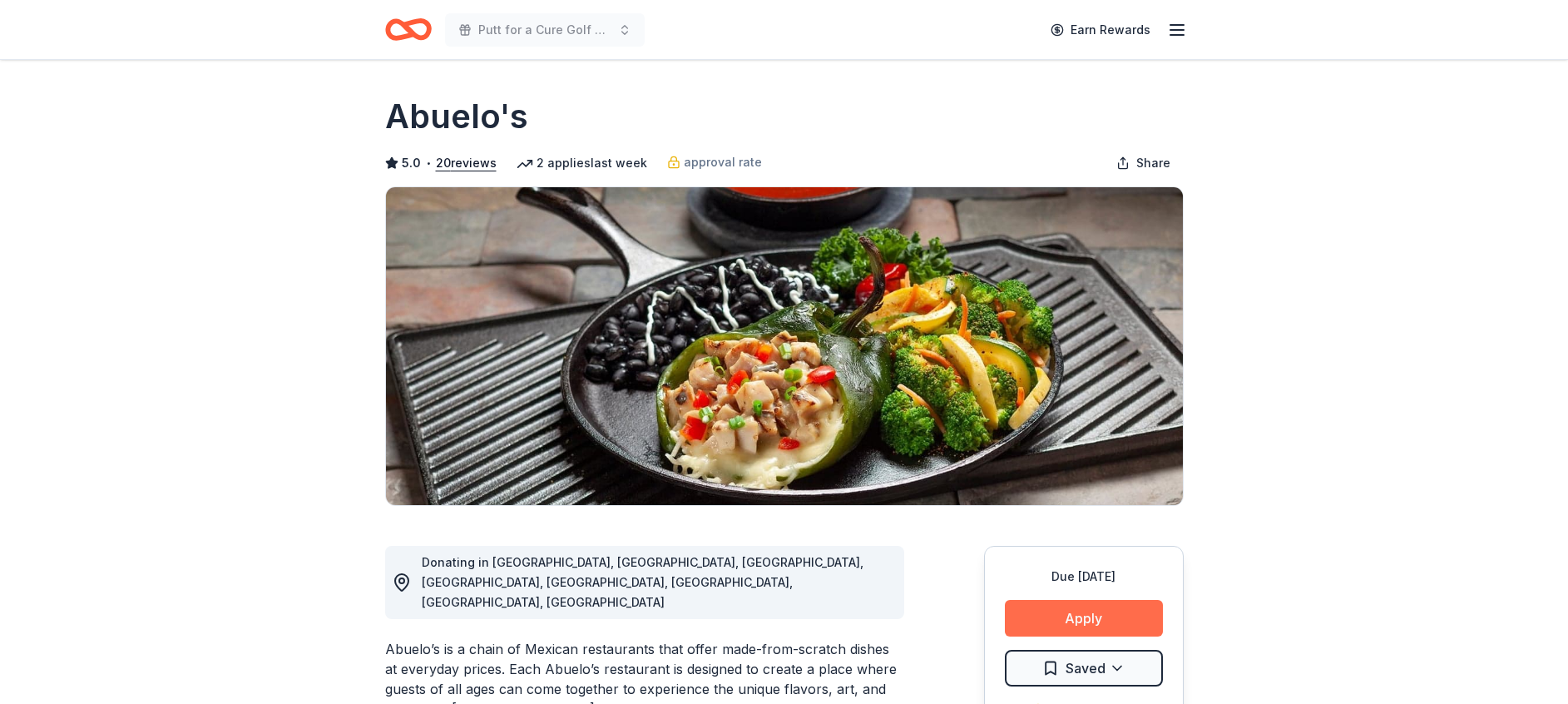
click at [1092, 606] on button "Apply" at bounding box center [1084, 618] width 158 height 37
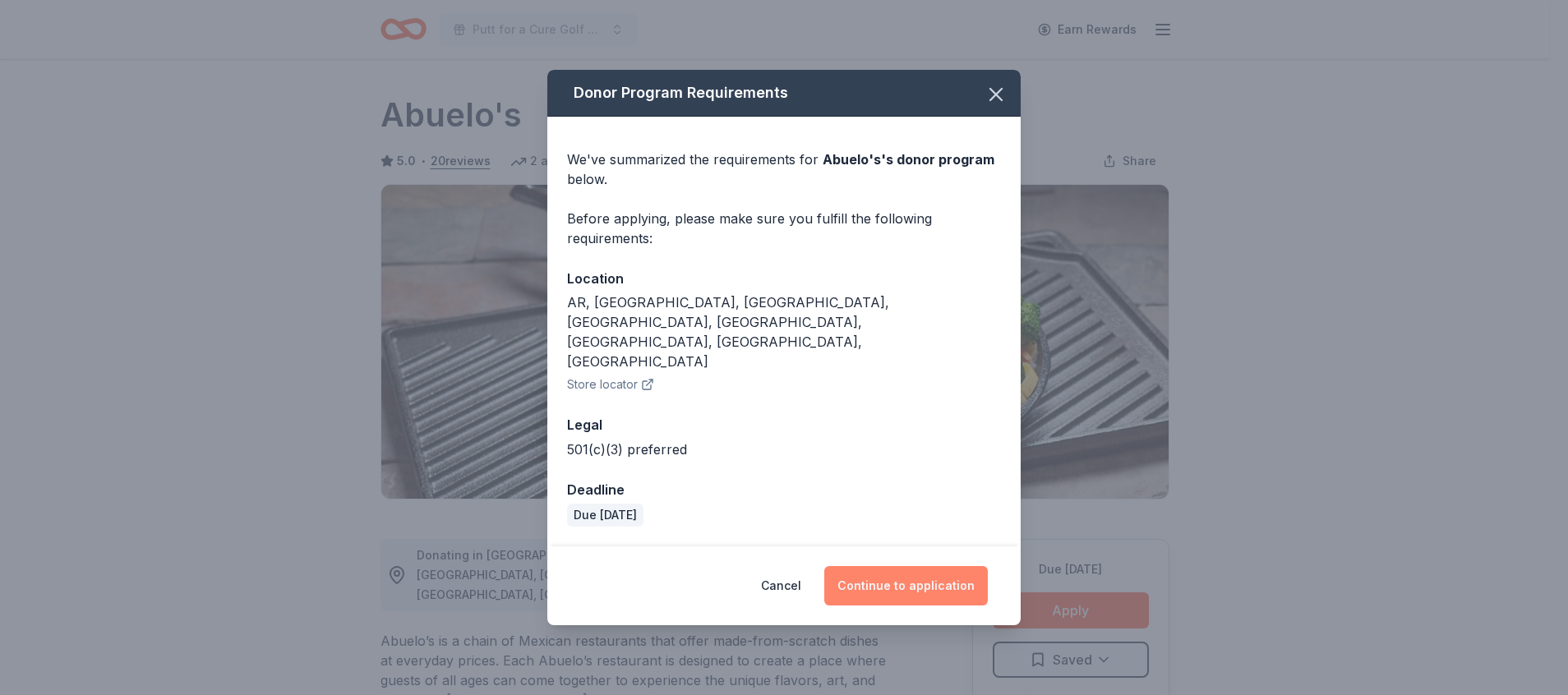
click at [912, 566] on button "Continue to application" at bounding box center [906, 585] width 164 height 40
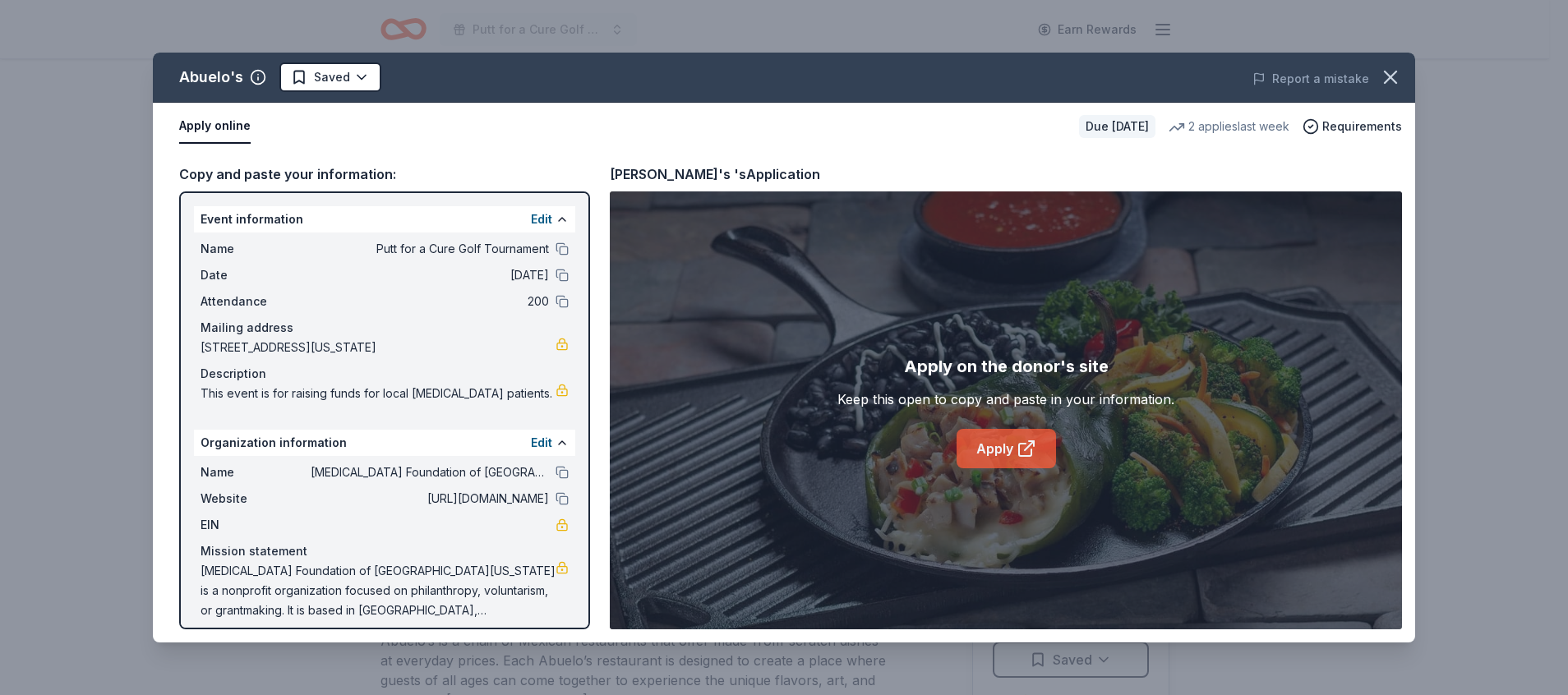
click at [983, 449] on link "Apply" at bounding box center [1006, 448] width 100 height 40
click at [347, 77] on html "Putt for a Cure Golf Tournament Earn Rewards Due in 55 days Share Abuelo's 5.0 …" at bounding box center [784, 347] width 1568 height 695
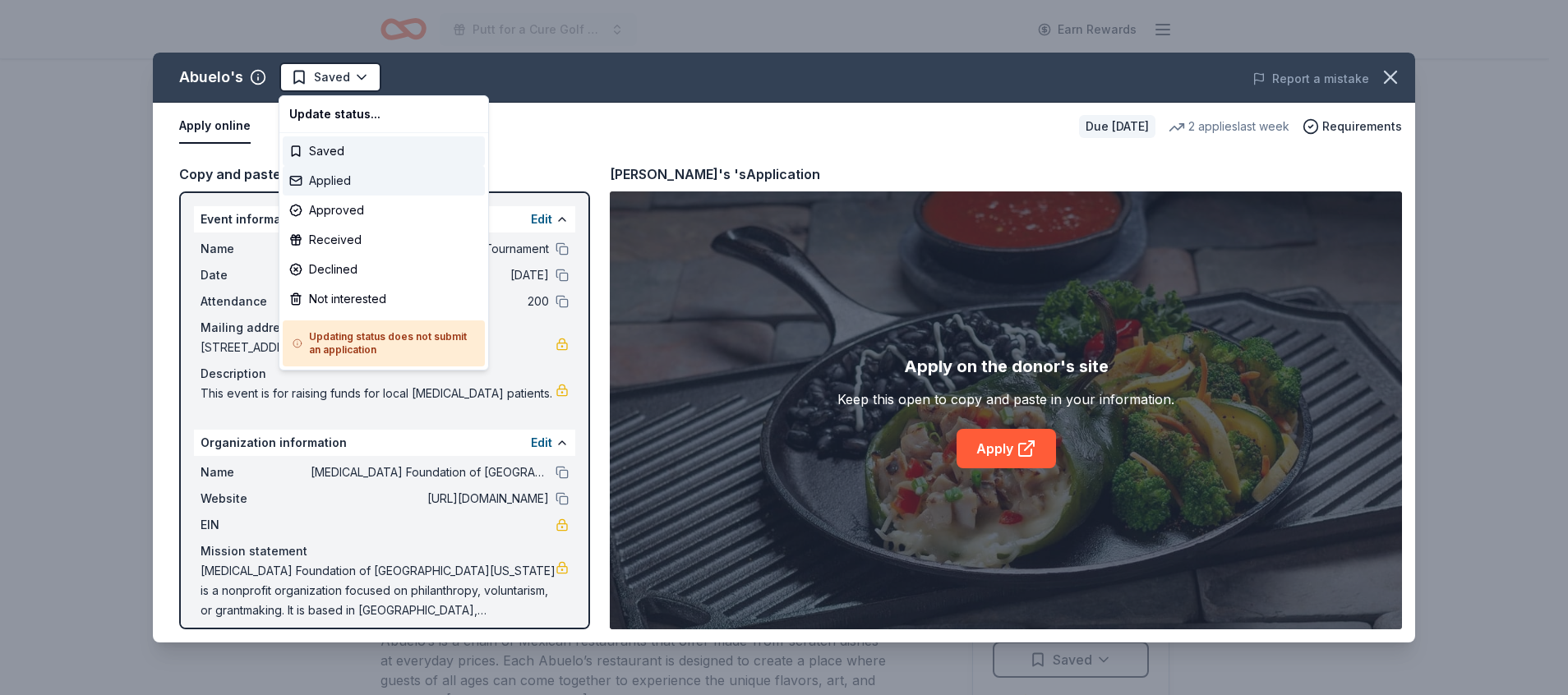
click at [362, 171] on div "Applied" at bounding box center [384, 180] width 202 height 30
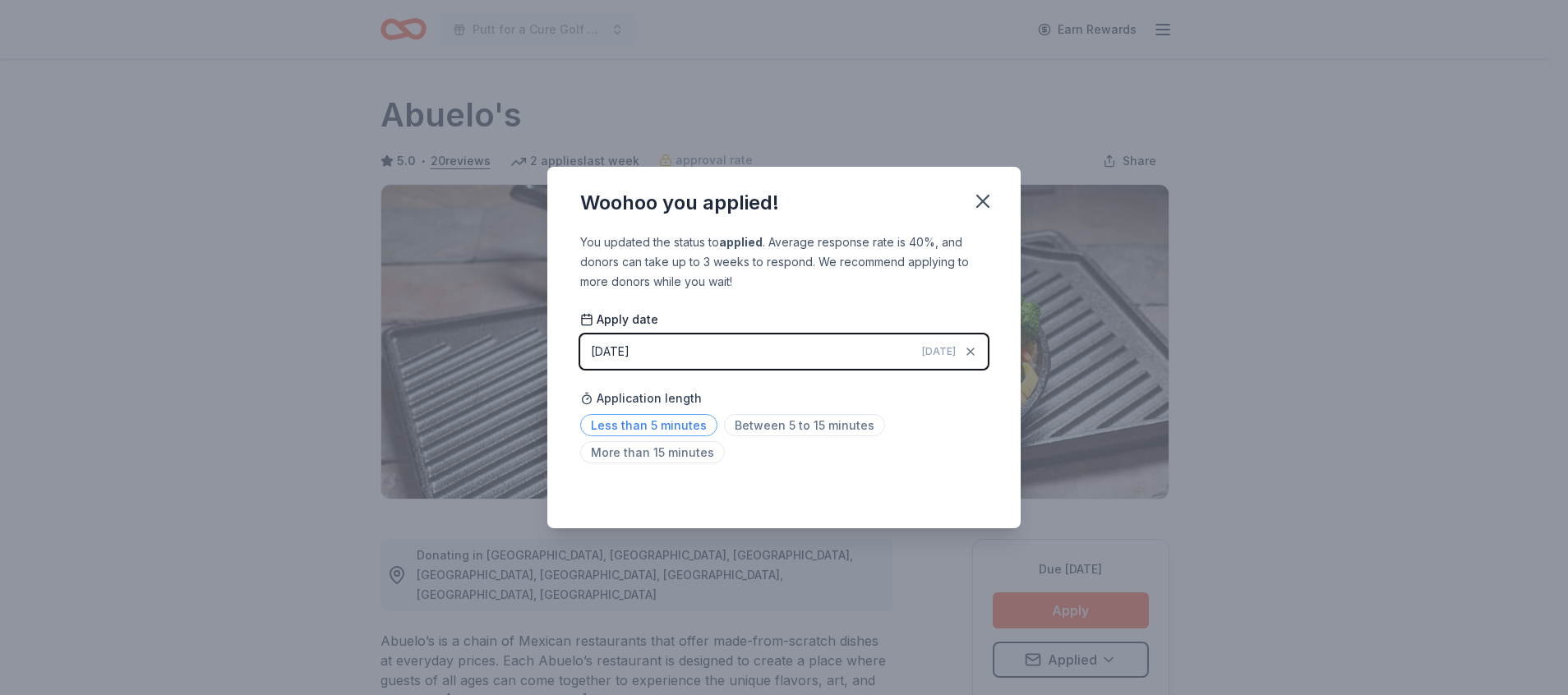
click at [651, 418] on span "Less than 5 minutes" at bounding box center [649, 425] width 137 height 22
click at [979, 191] on icon "button" at bounding box center [982, 201] width 23 height 23
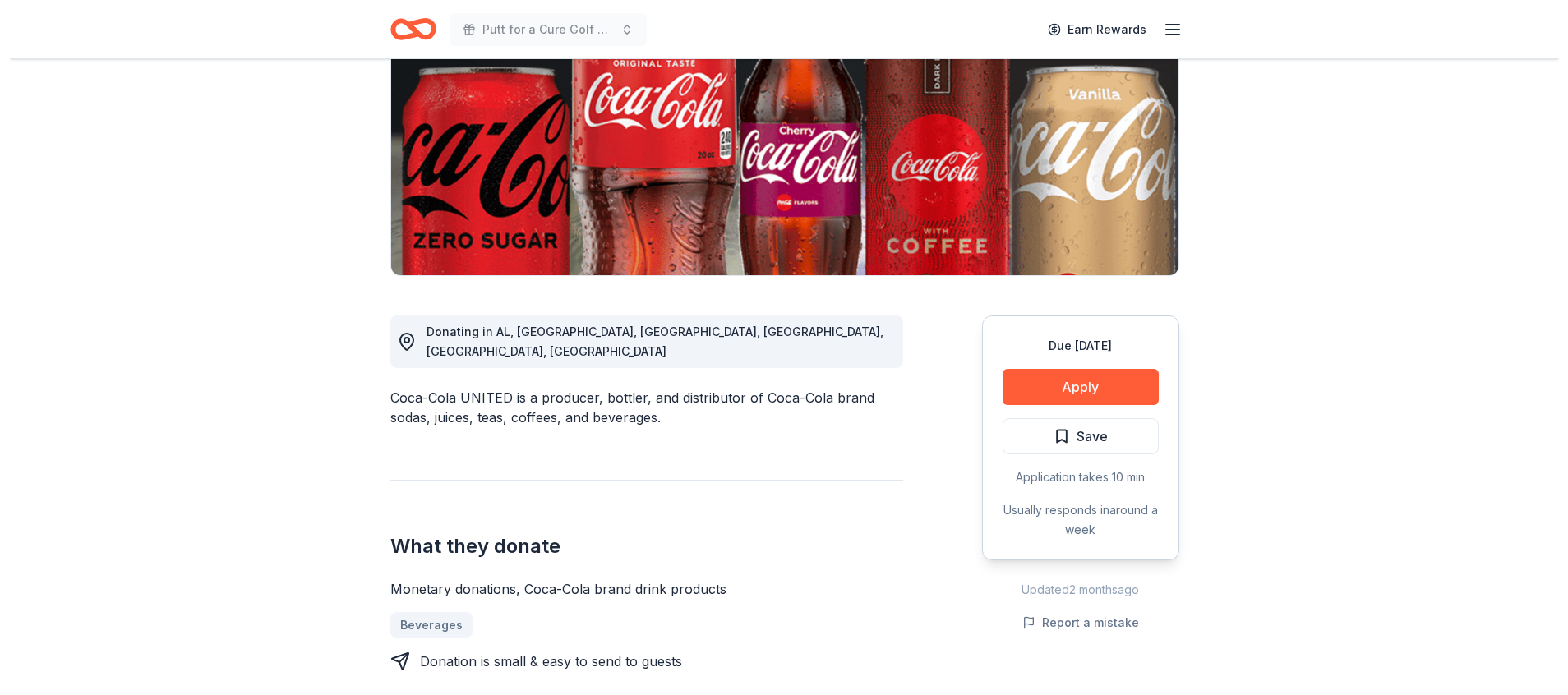
scroll to position [370, 0]
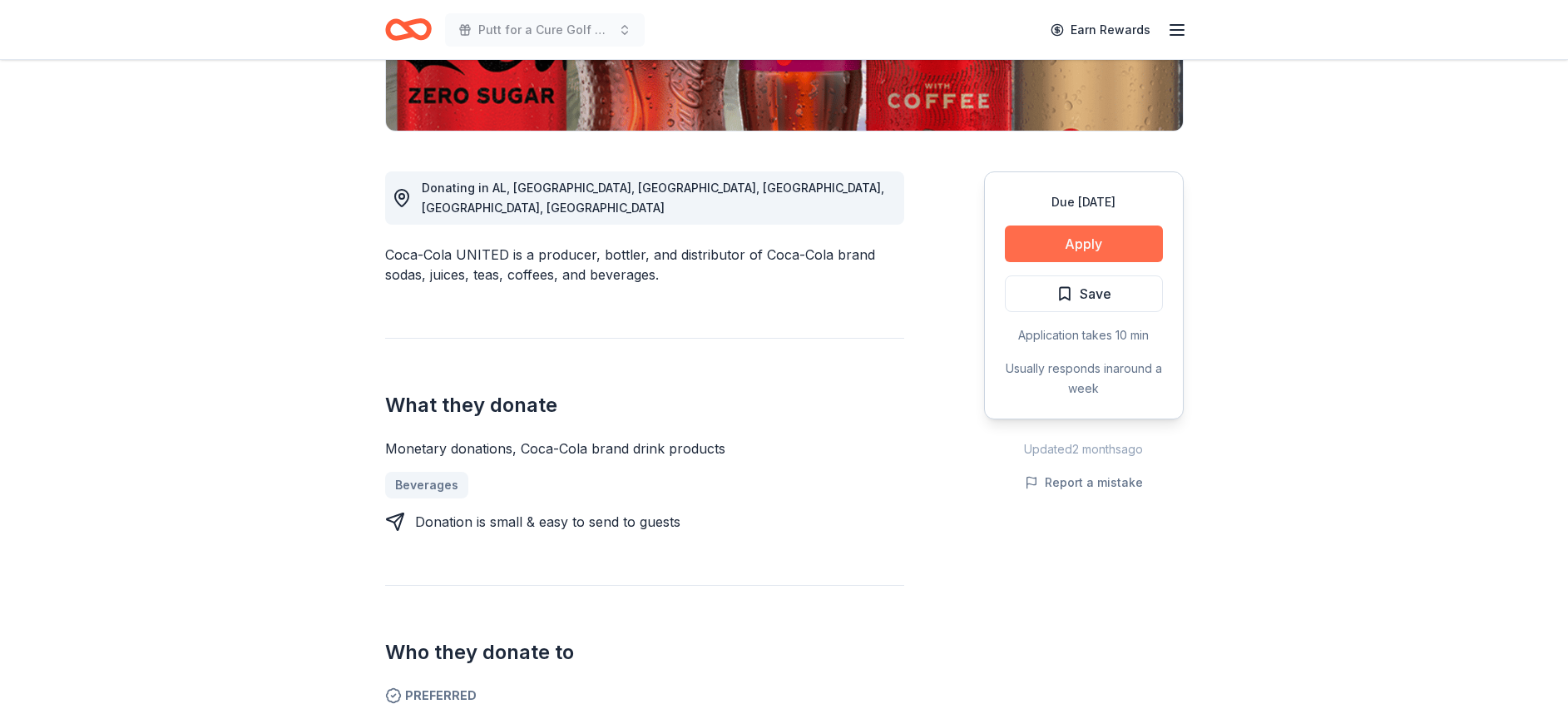
click at [1110, 241] on button "Apply" at bounding box center [1084, 244] width 158 height 37
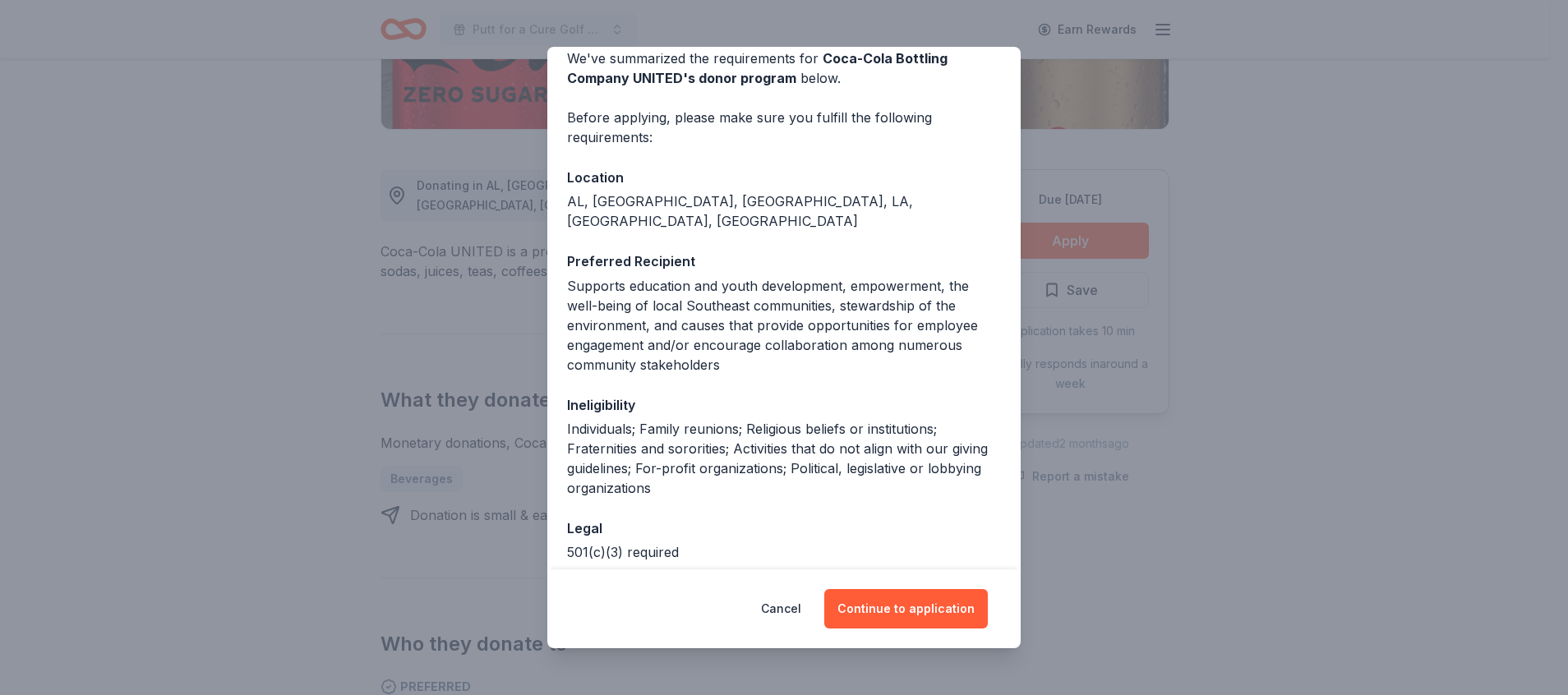
scroll to position [138, 0]
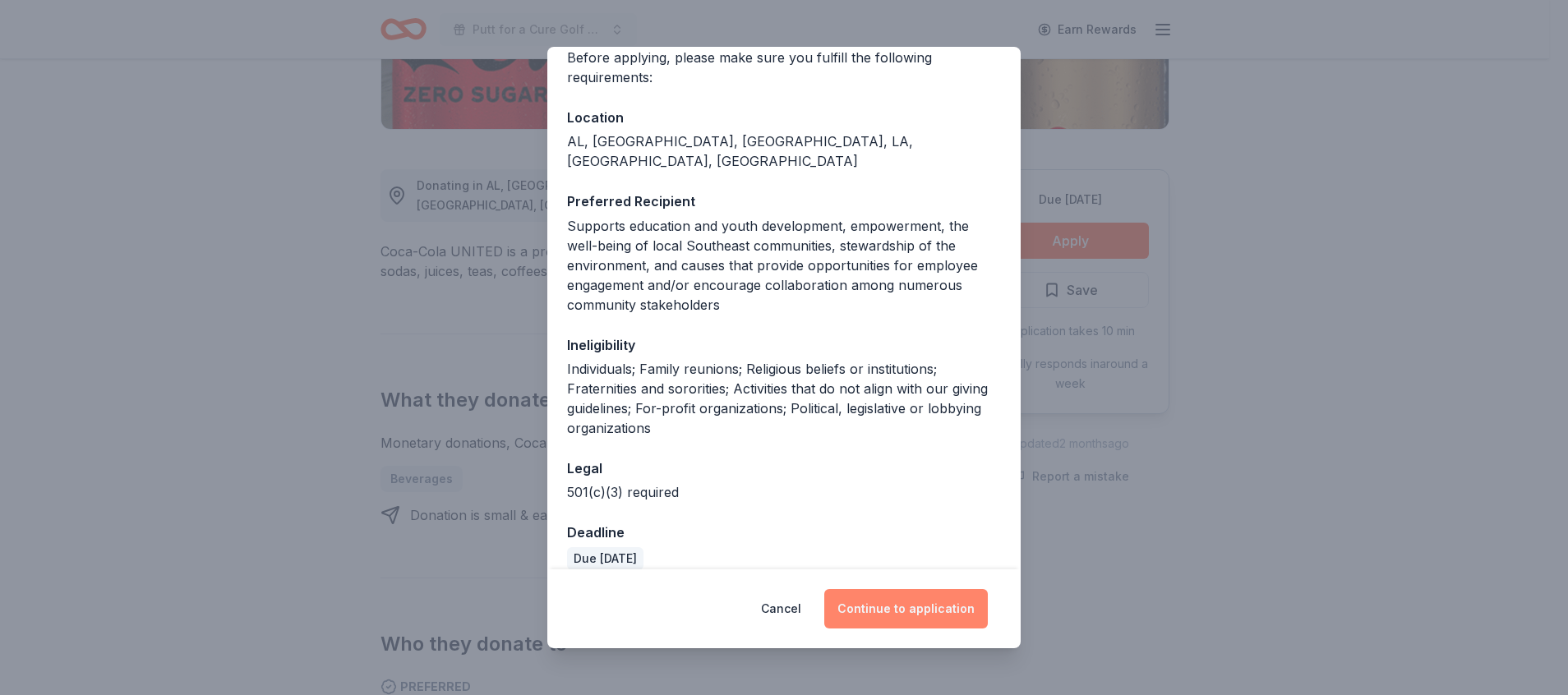
click at [914, 600] on button "Continue to application" at bounding box center [906, 608] width 164 height 40
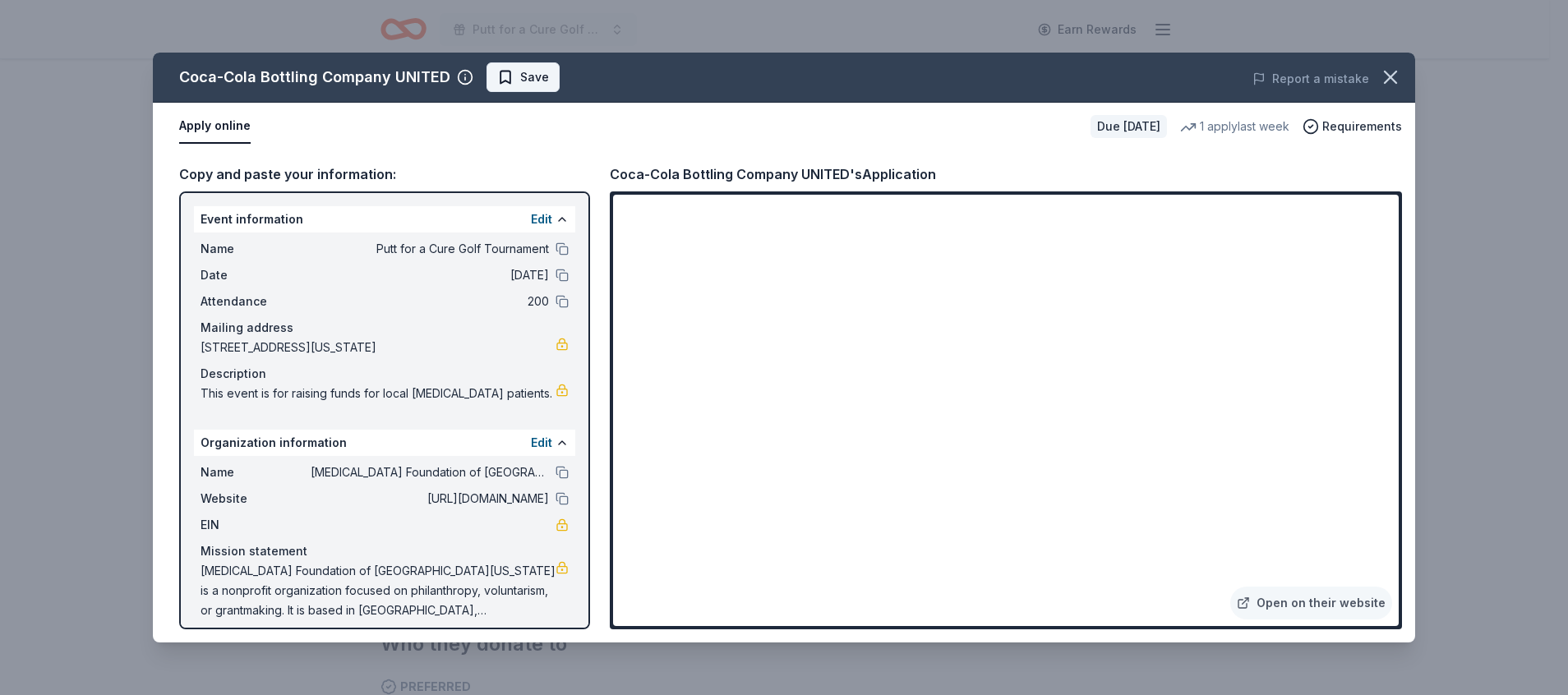
click at [530, 68] on span "Save" at bounding box center [535, 77] width 29 height 19
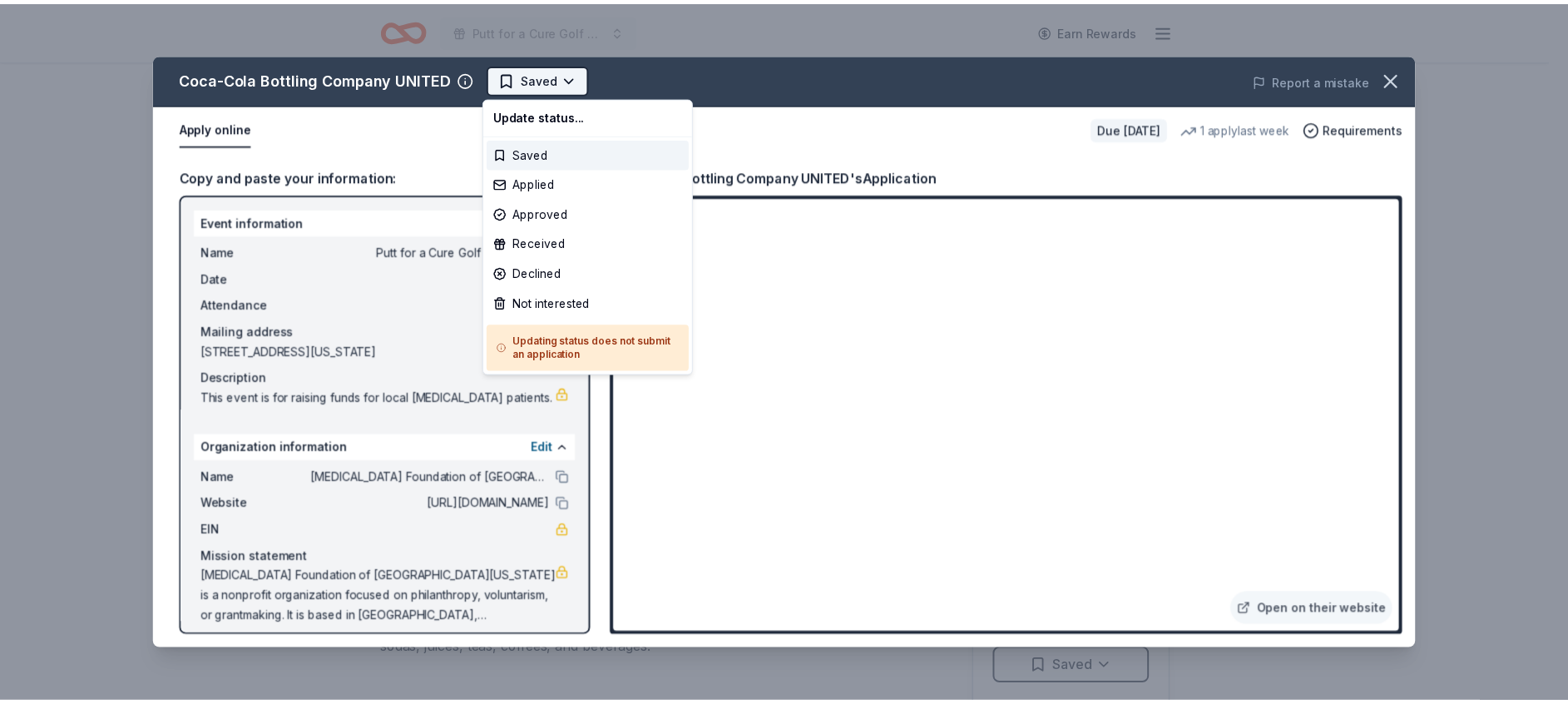
scroll to position [0, 0]
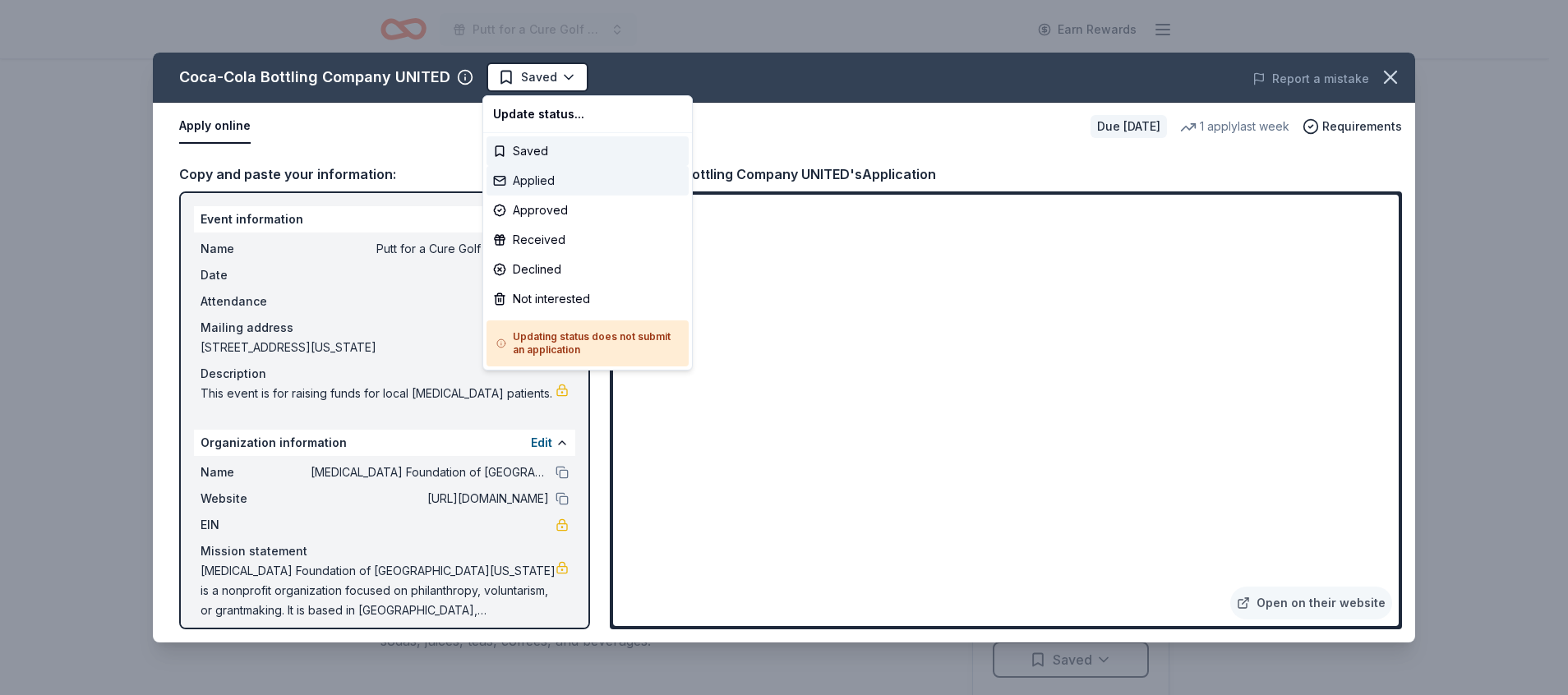
click at [518, 182] on div "Applied" at bounding box center [587, 180] width 202 height 30
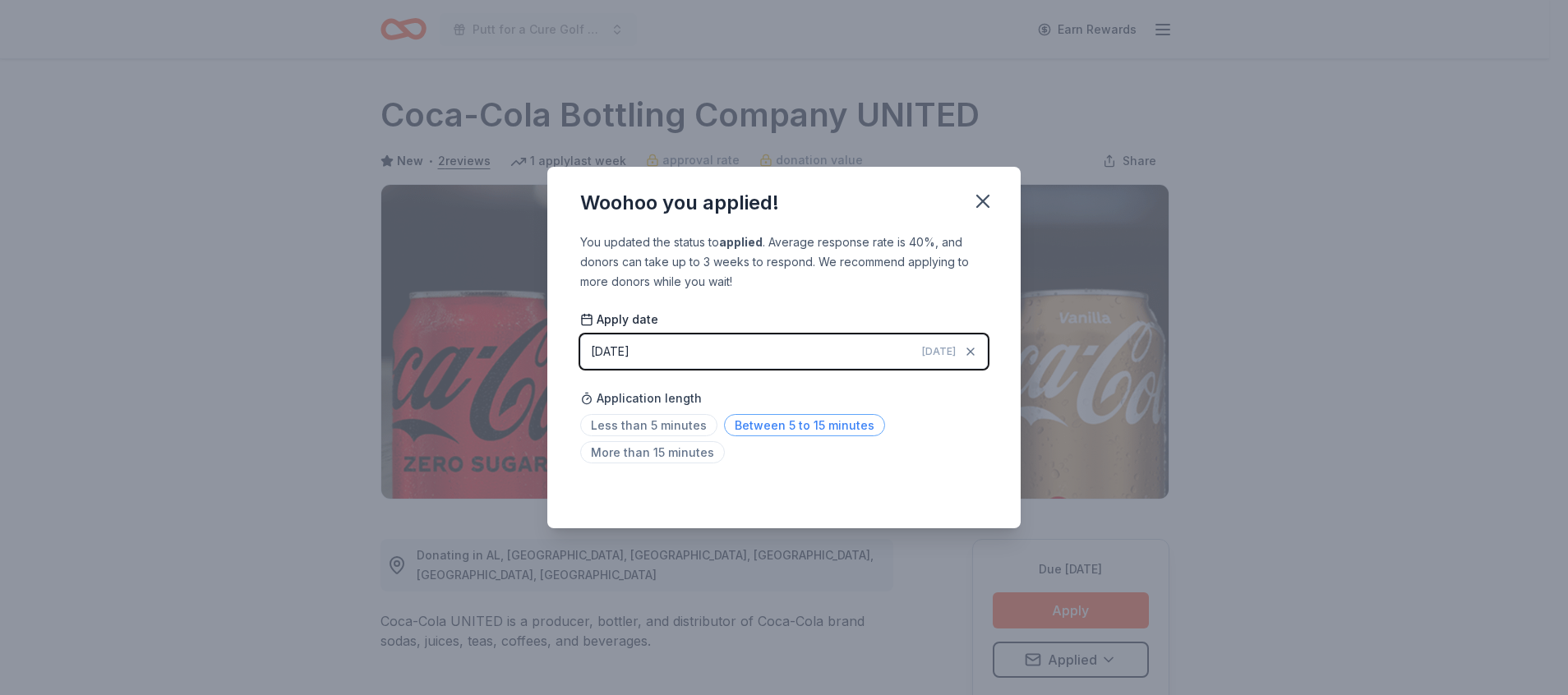
click at [732, 421] on span "Between 5 to 15 minutes" at bounding box center [804, 425] width 161 height 22
click at [990, 197] on icon "button" at bounding box center [982, 201] width 23 height 23
